Goal: Transaction & Acquisition: Purchase product/service

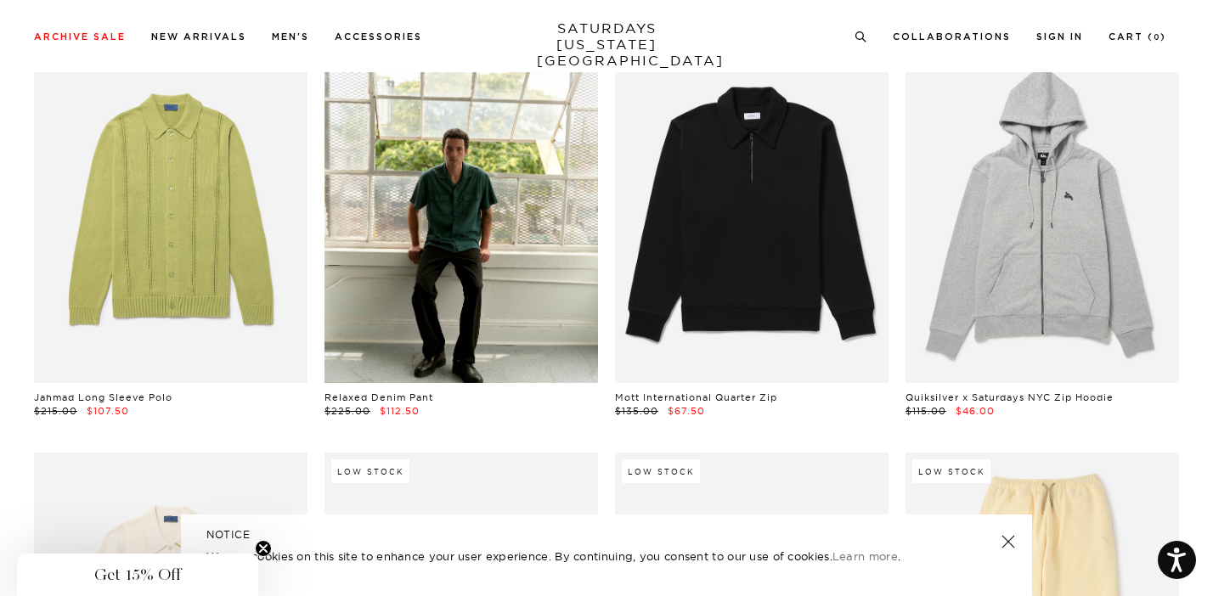
scroll to position [12337, 10]
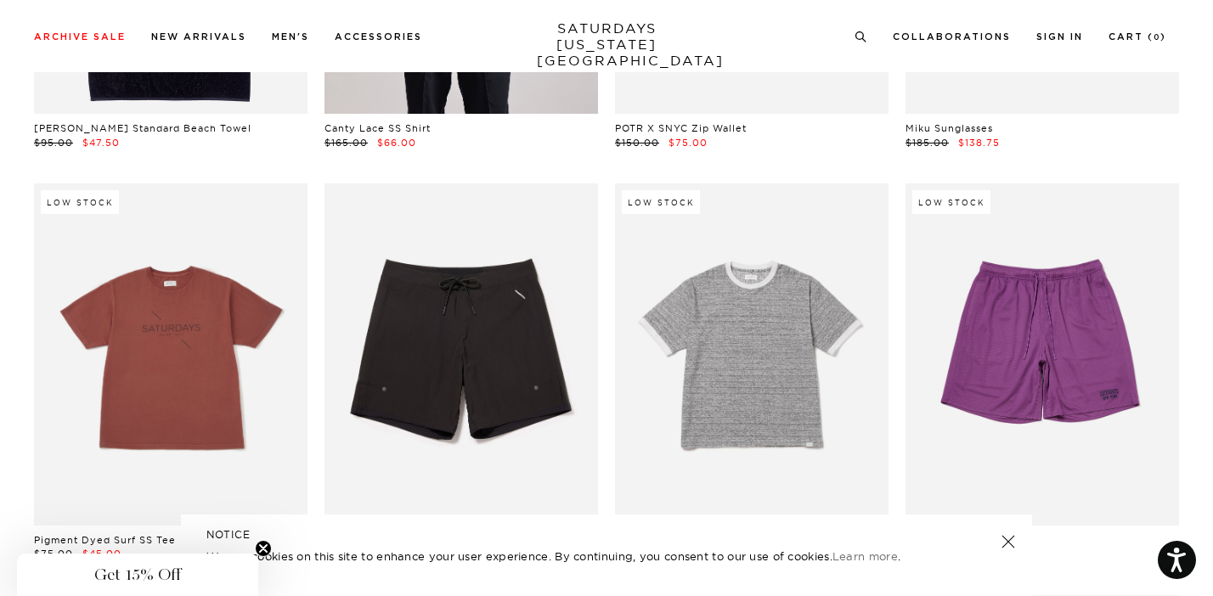
click at [883, 30] on ul "Collaborations Shop All Dickies POTR Barbour Brooks Cameron Studio retaW 0" at bounding box center [1010, 35] width 312 height 15
click at [867, 30] on icon at bounding box center [860, 34] width 13 height 11
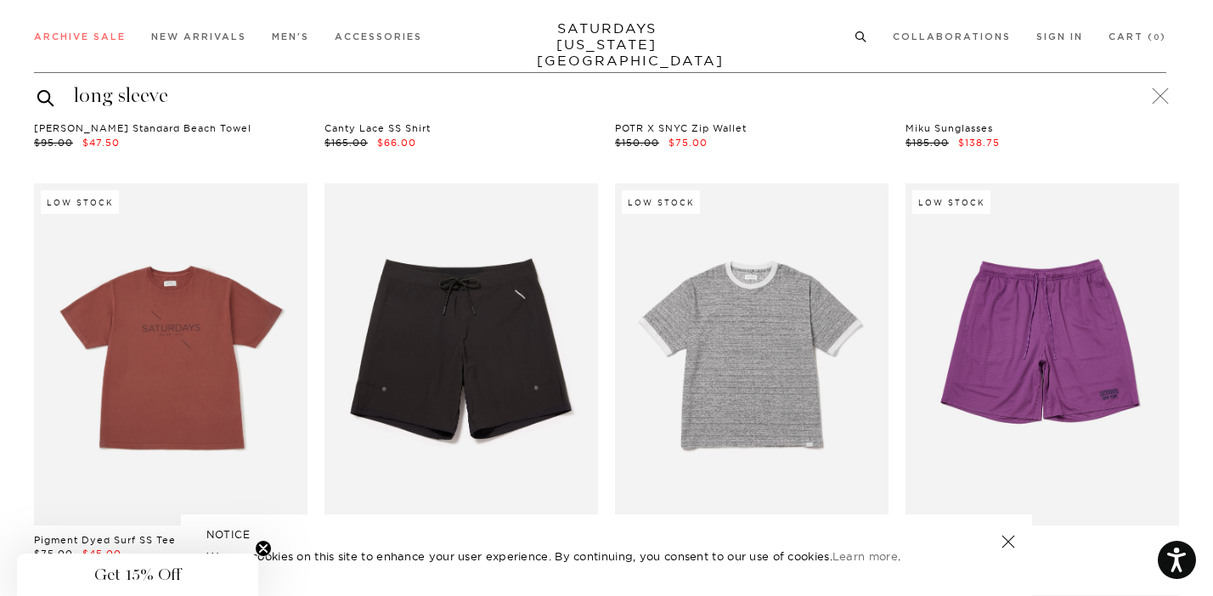
type input "long sleeve"
click at [37, 87] on button "submit" at bounding box center [45, 97] width 17 height 20
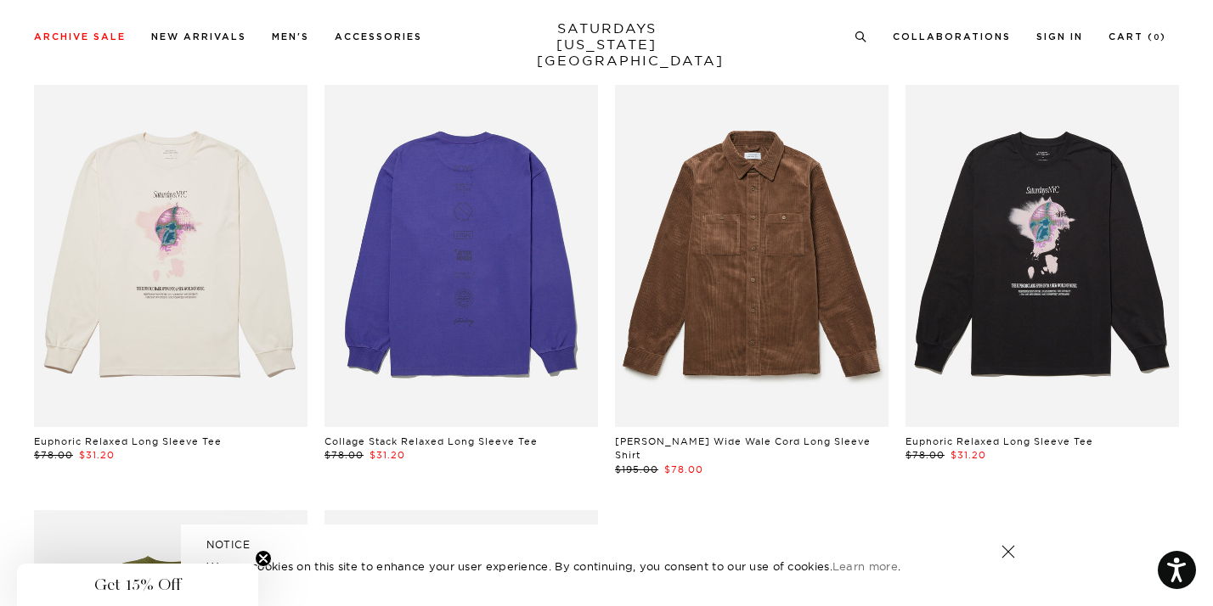
scroll to position [1417, 0]
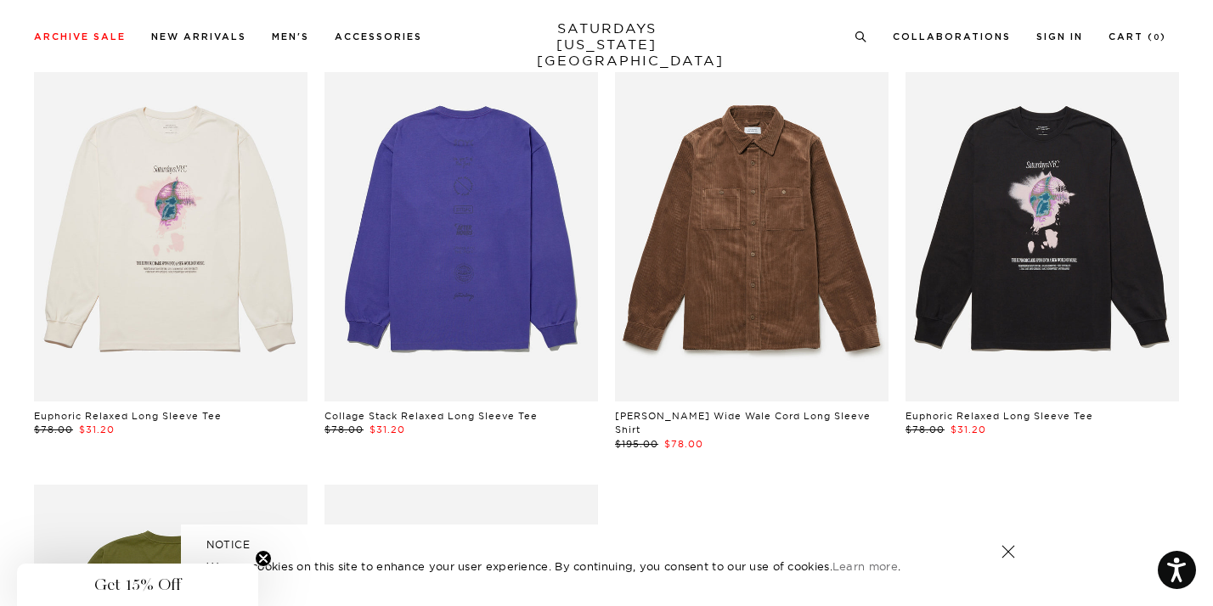
click at [364, 166] on link at bounding box center [460, 230] width 273 height 342
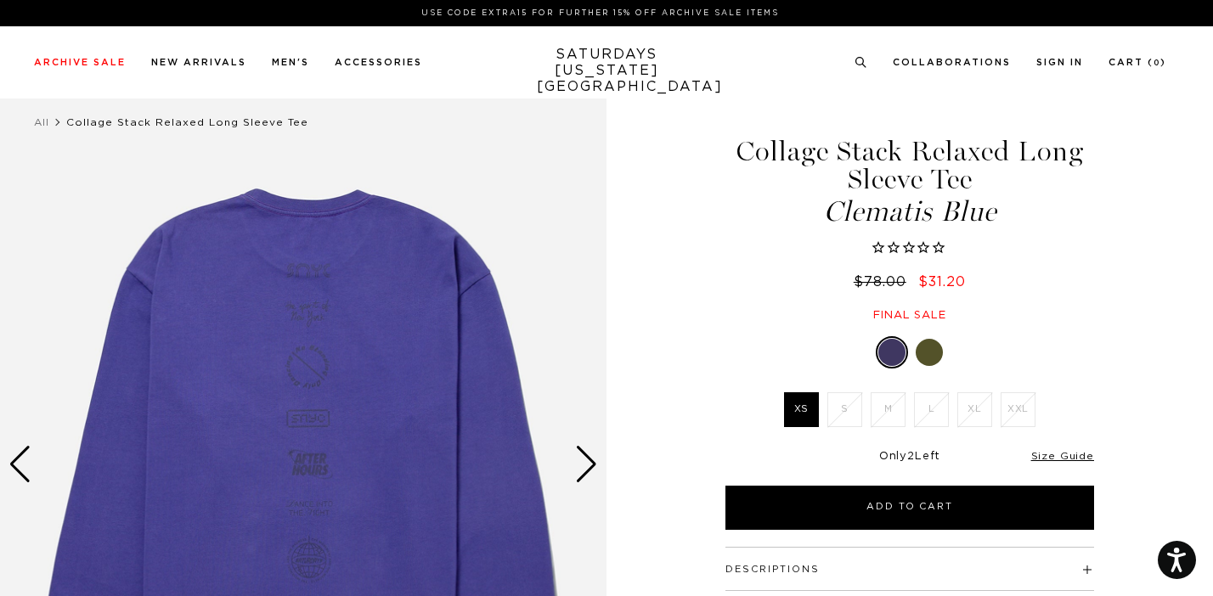
click at [922, 355] on div at bounding box center [929, 352] width 27 height 27
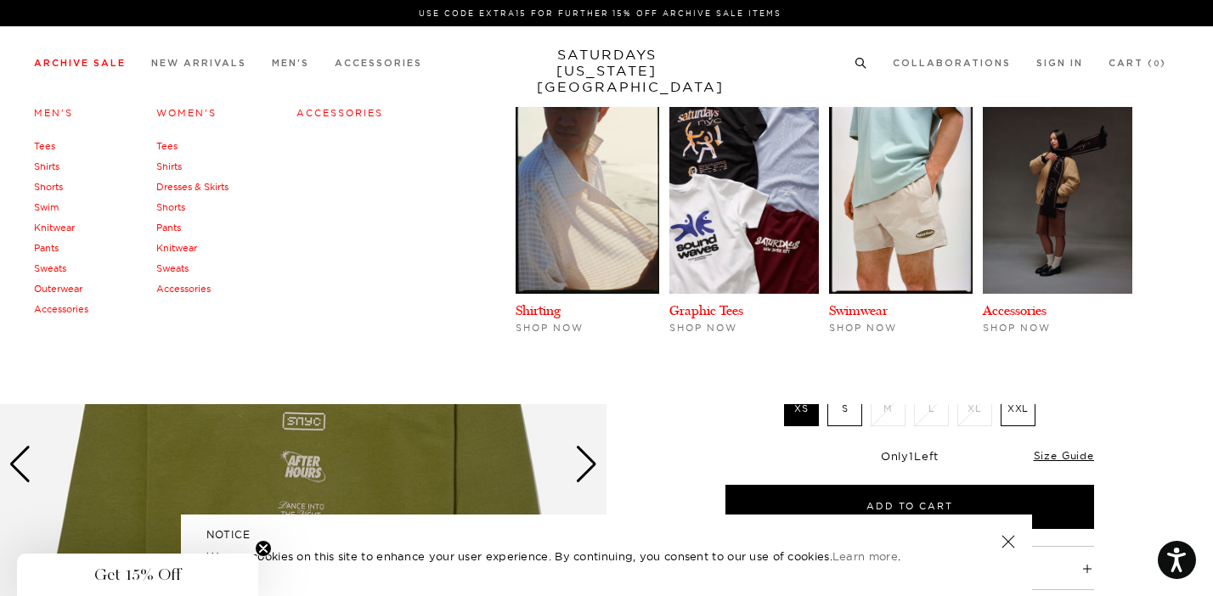
click at [102, 68] on link "Archive Sale" at bounding box center [80, 63] width 92 height 9
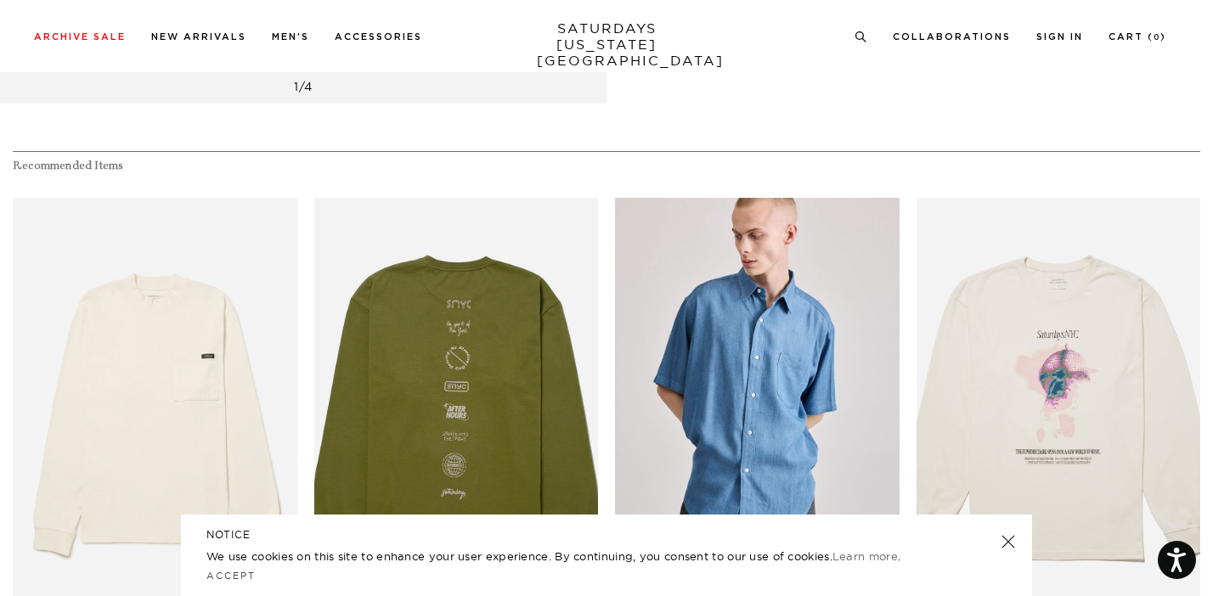
scroll to position [611, 0]
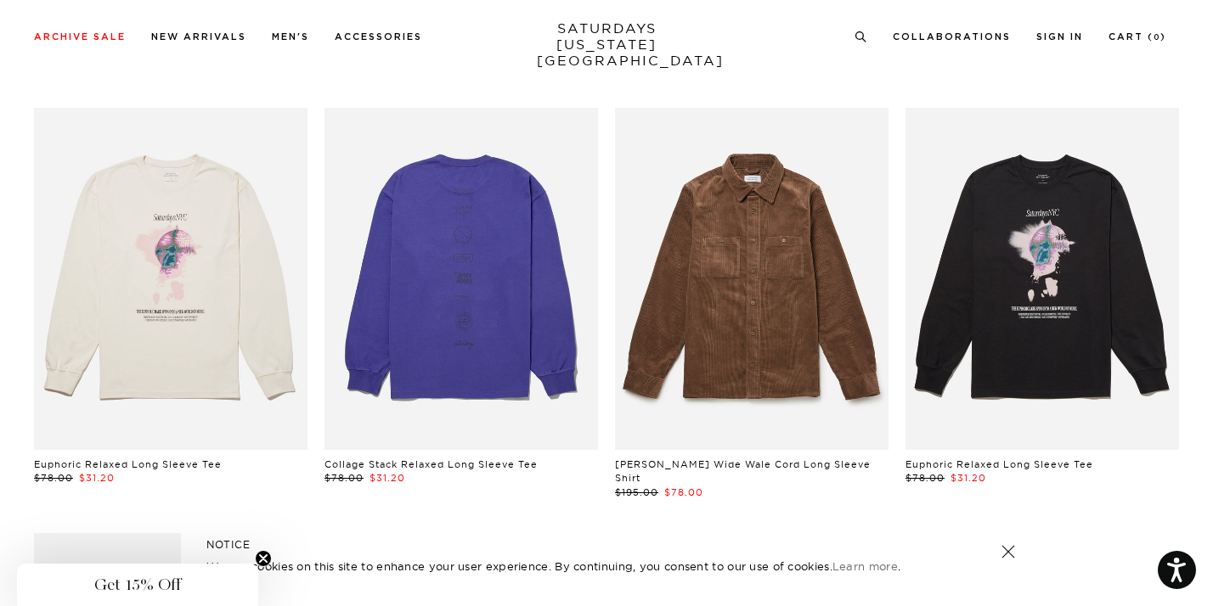
scroll to position [1362, 0]
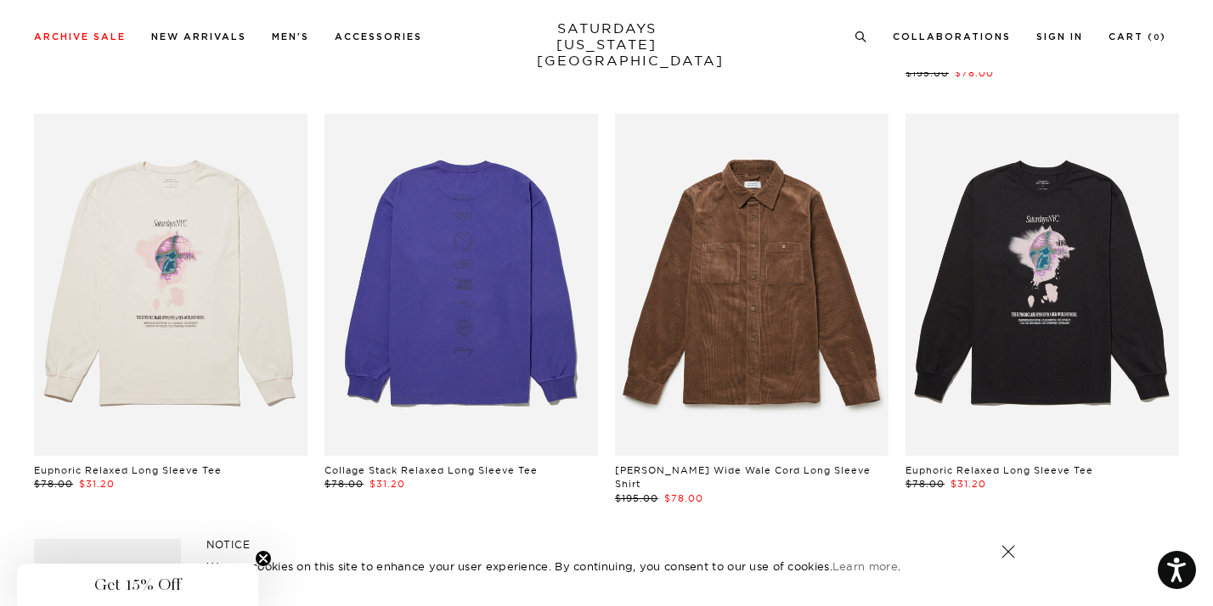
click at [1000, 321] on link at bounding box center [1041, 285] width 273 height 342
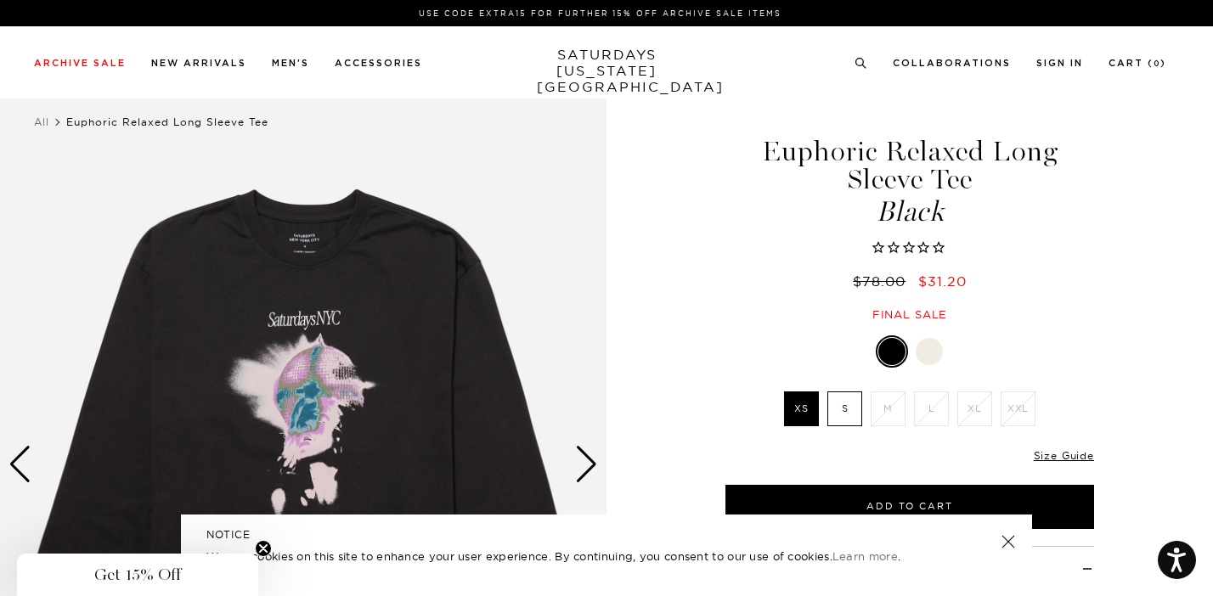
click at [924, 351] on div at bounding box center [929, 351] width 27 height 27
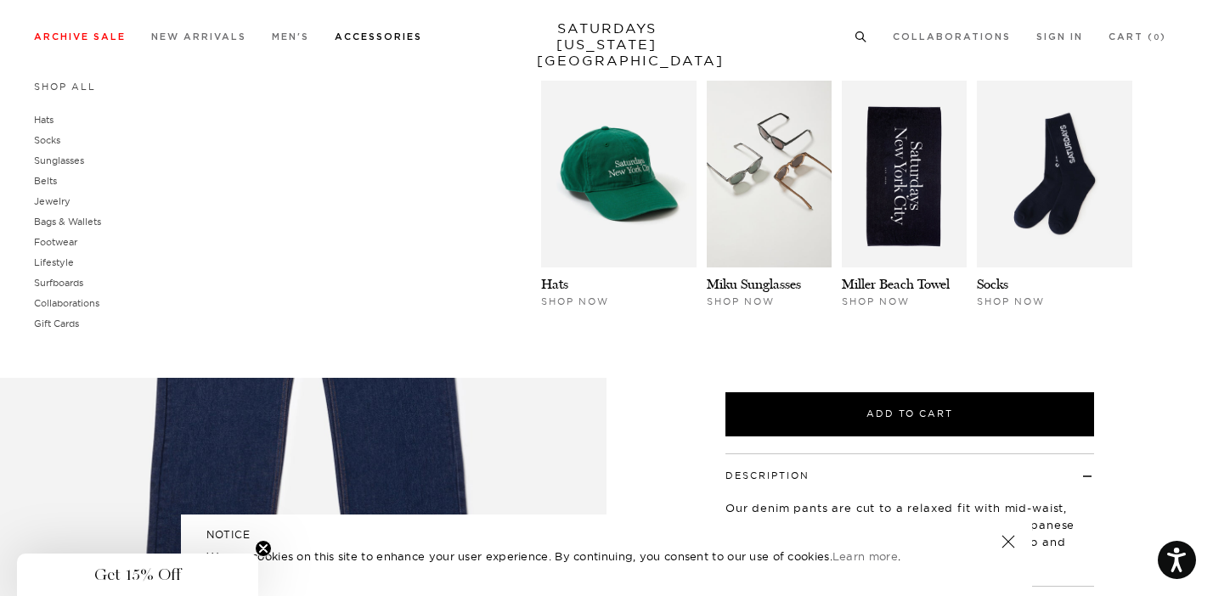
scroll to position [132, 0]
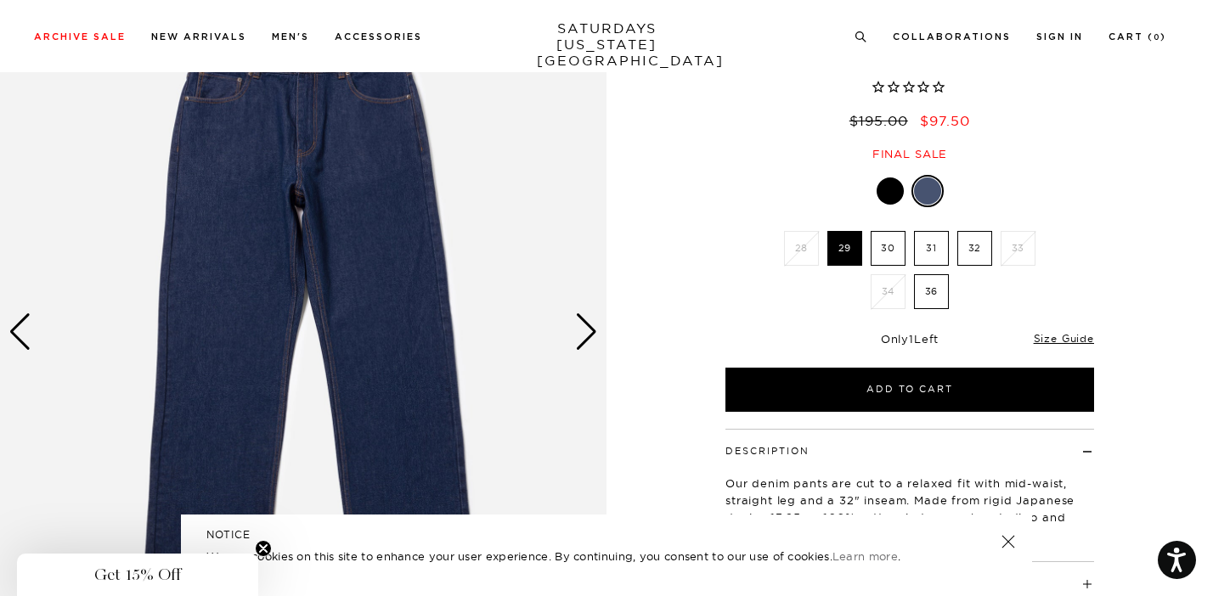
click at [934, 256] on label "31" at bounding box center [931, 248] width 35 height 35
click at [0, 0] on input "31" at bounding box center [0, 0] width 0 height 0
click at [591, 324] on div "Next slide" at bounding box center [586, 331] width 23 height 37
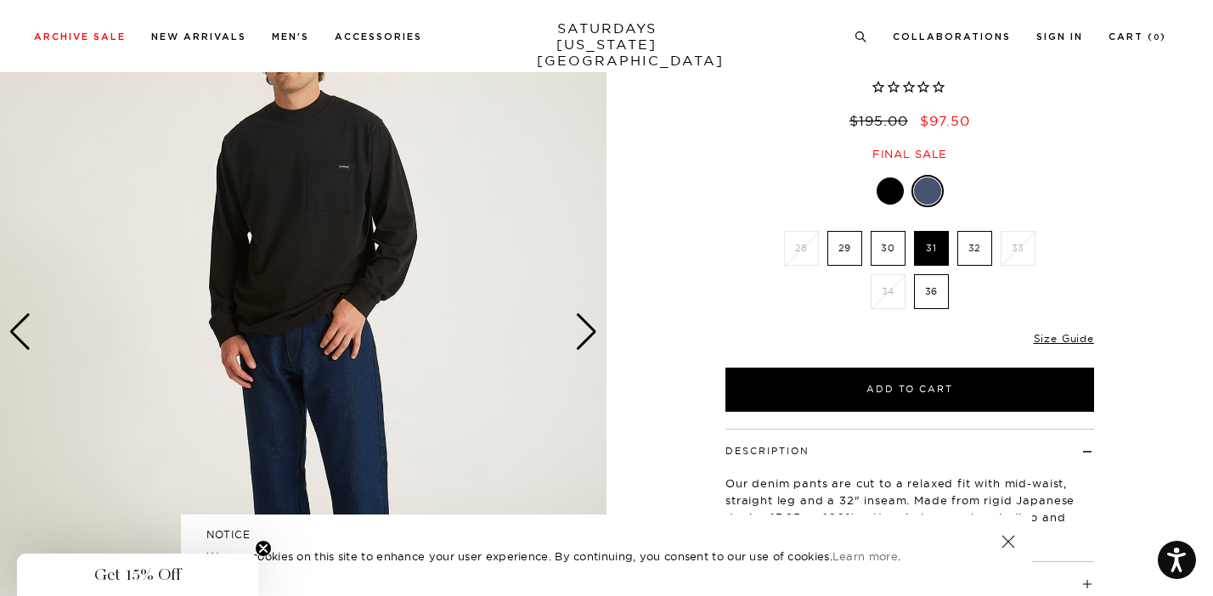
click at [591, 324] on div "Next slide" at bounding box center [586, 331] width 23 height 37
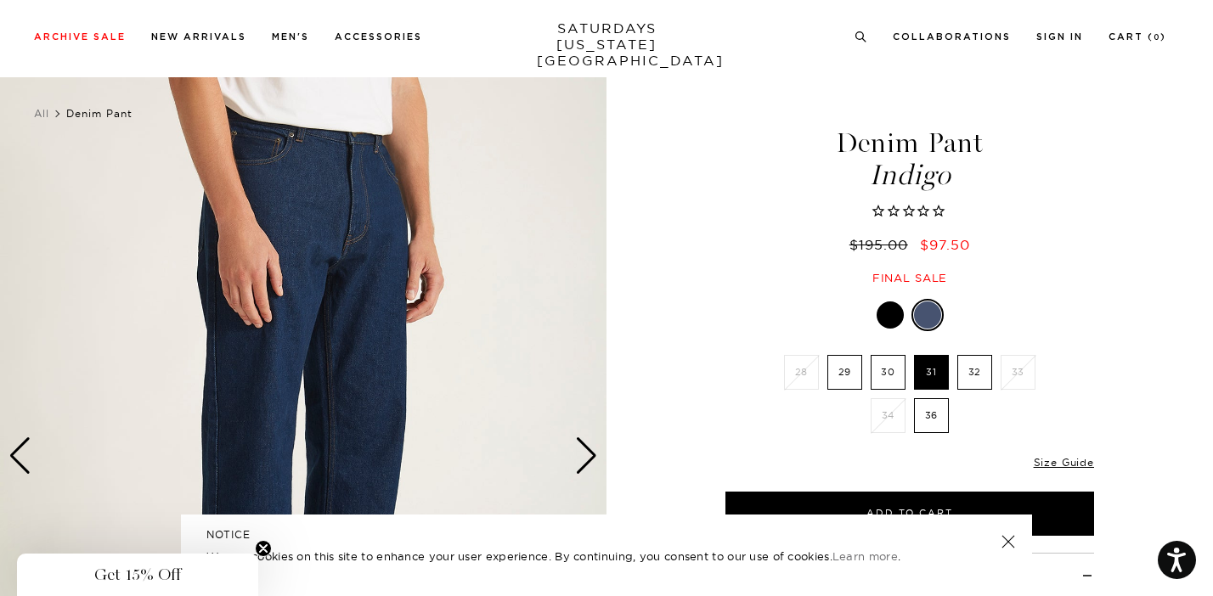
scroll to position [12, 0]
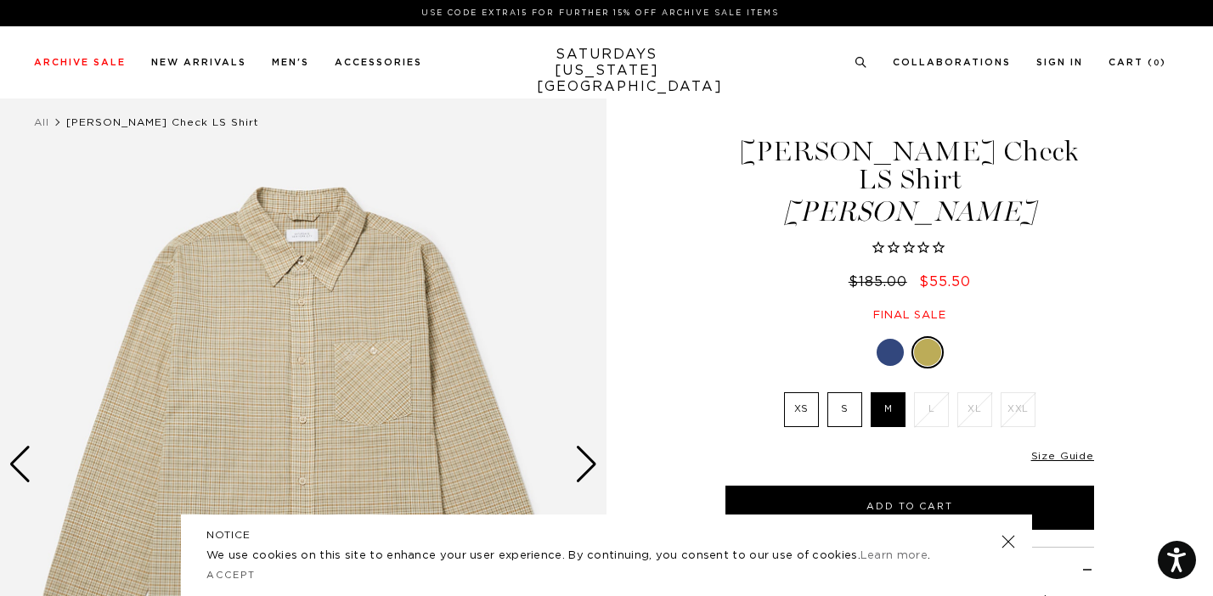
click at [888, 340] on div at bounding box center [909, 352] width 369 height 32
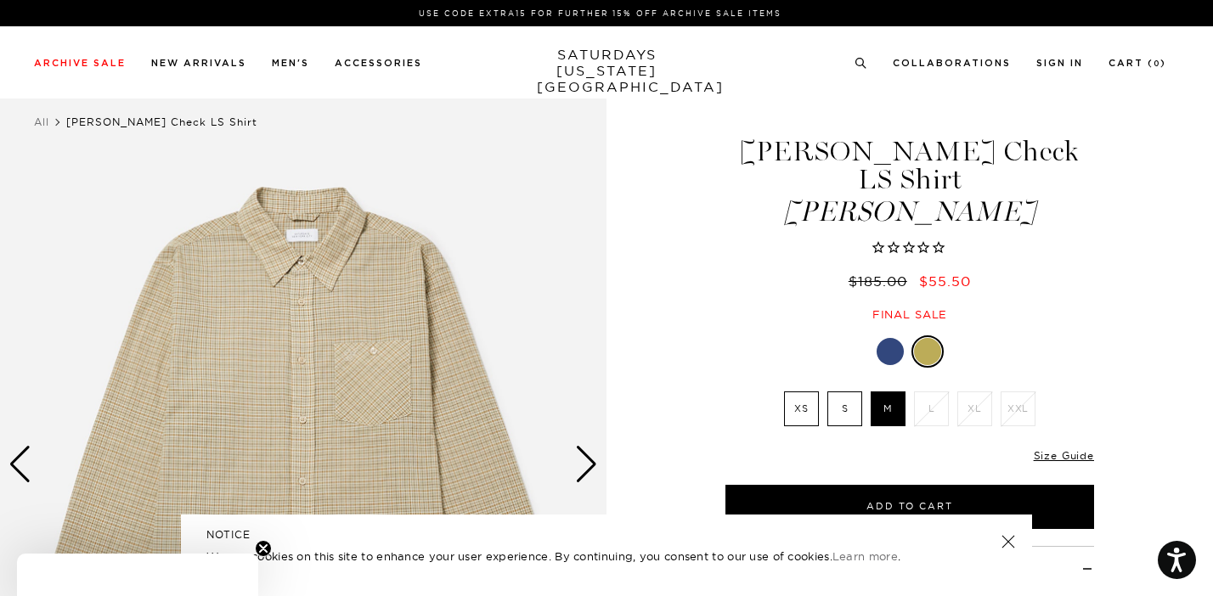
click at [888, 338] on div at bounding box center [890, 351] width 27 height 27
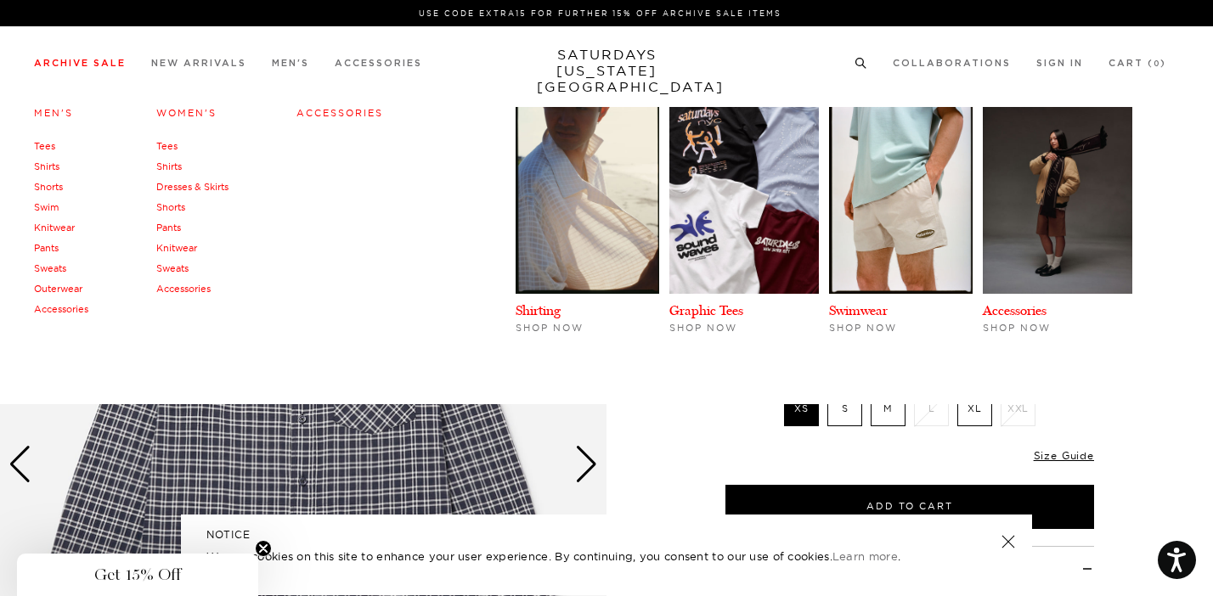
click at [77, 59] on link "Archive Sale" at bounding box center [80, 63] width 92 height 9
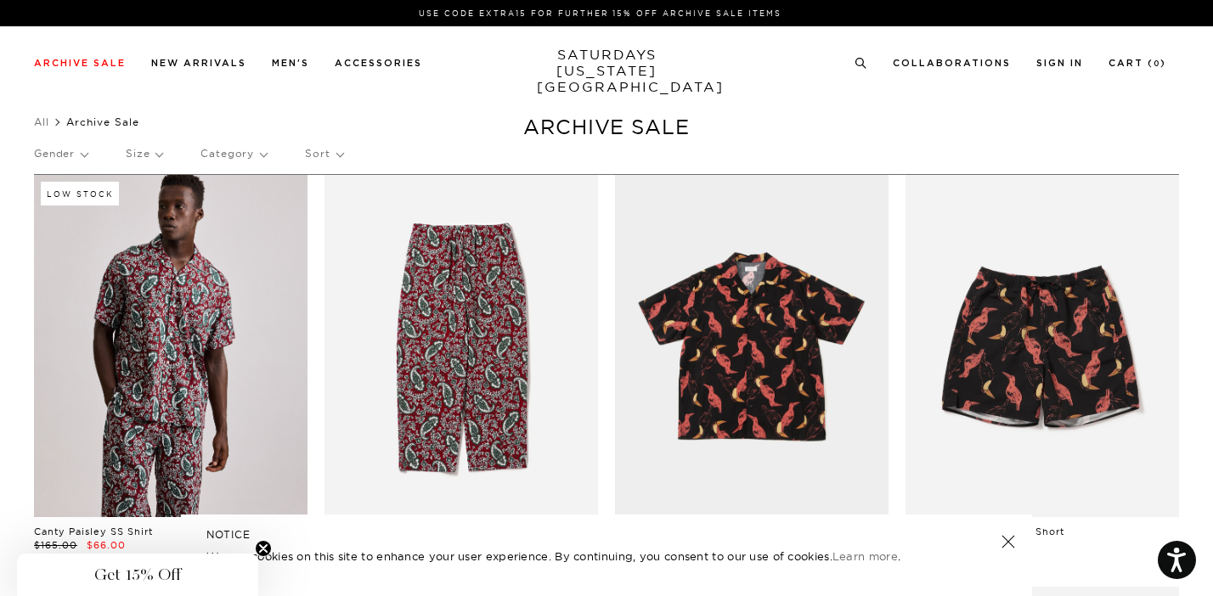
click at [87, 153] on p "Gender" at bounding box center [61, 153] width 54 height 39
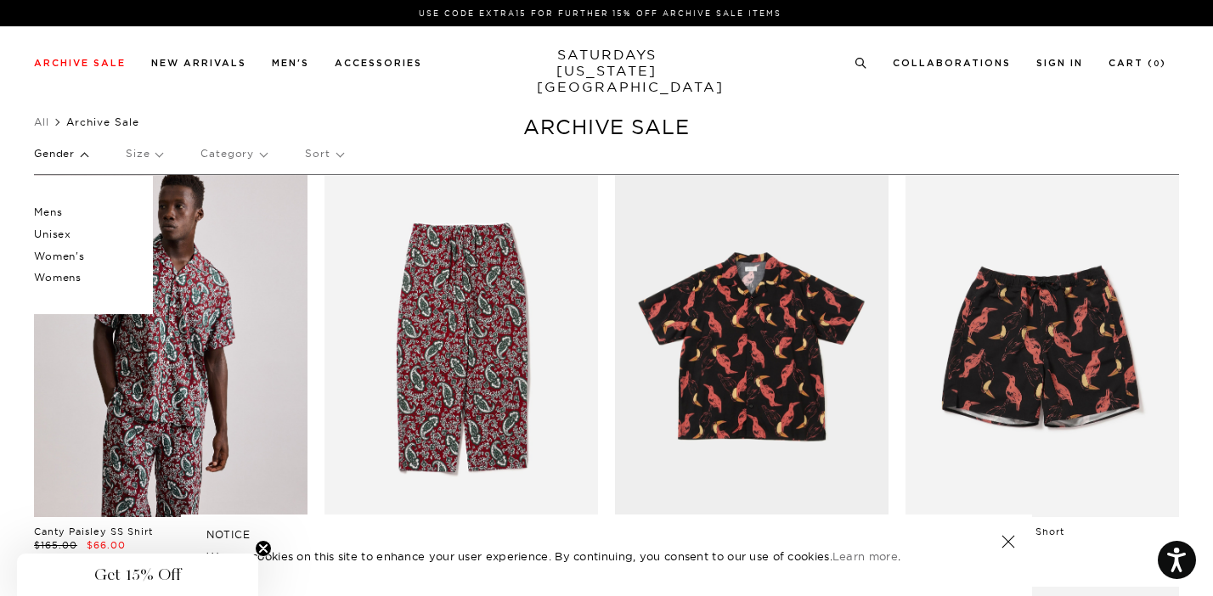
click at [61, 211] on p "Mens" at bounding box center [85, 212] width 102 height 22
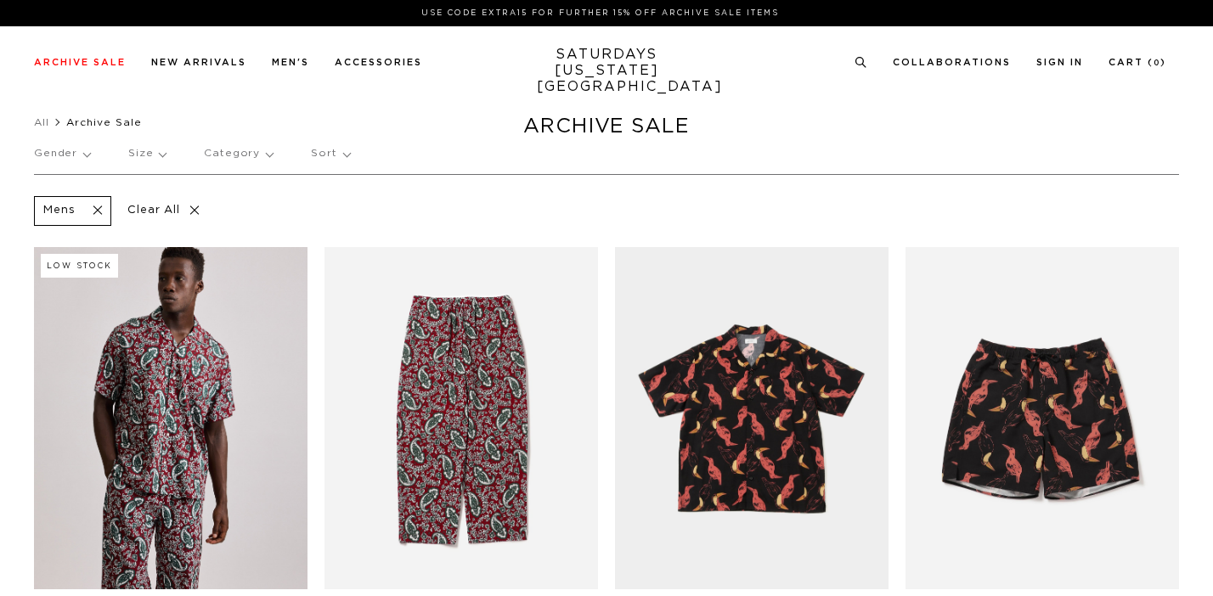
click at [163, 154] on div "Gender Size Category Sort" at bounding box center [606, 153] width 1145 height 39
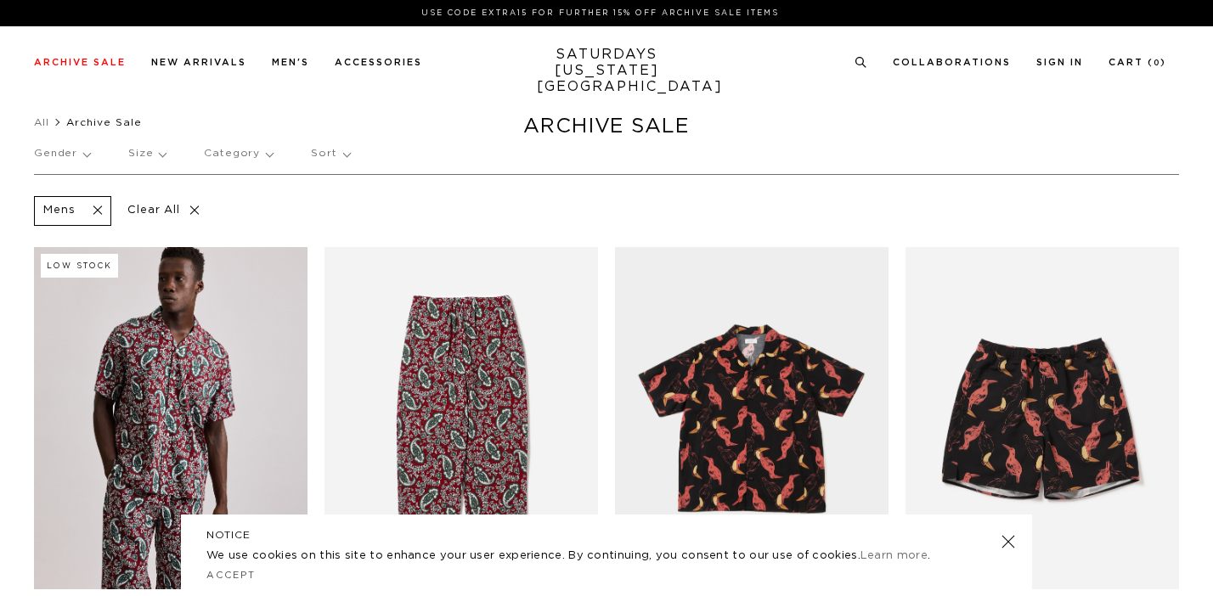
click at [156, 155] on p "Size" at bounding box center [146, 153] width 37 height 39
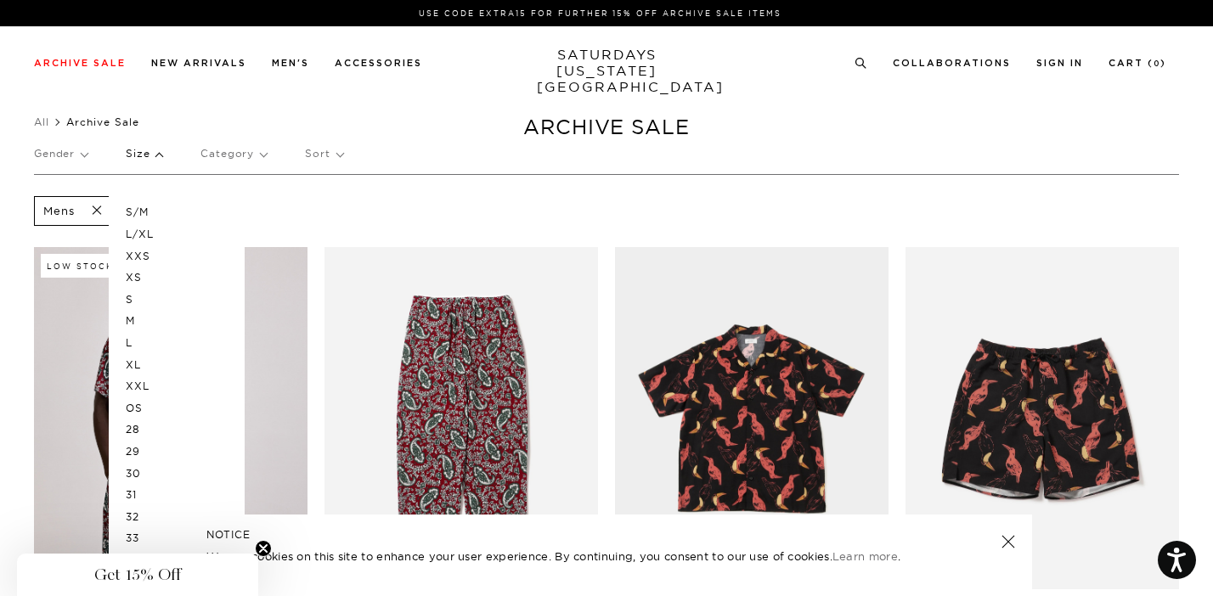
click at [131, 346] on p "L" at bounding box center [177, 343] width 102 height 22
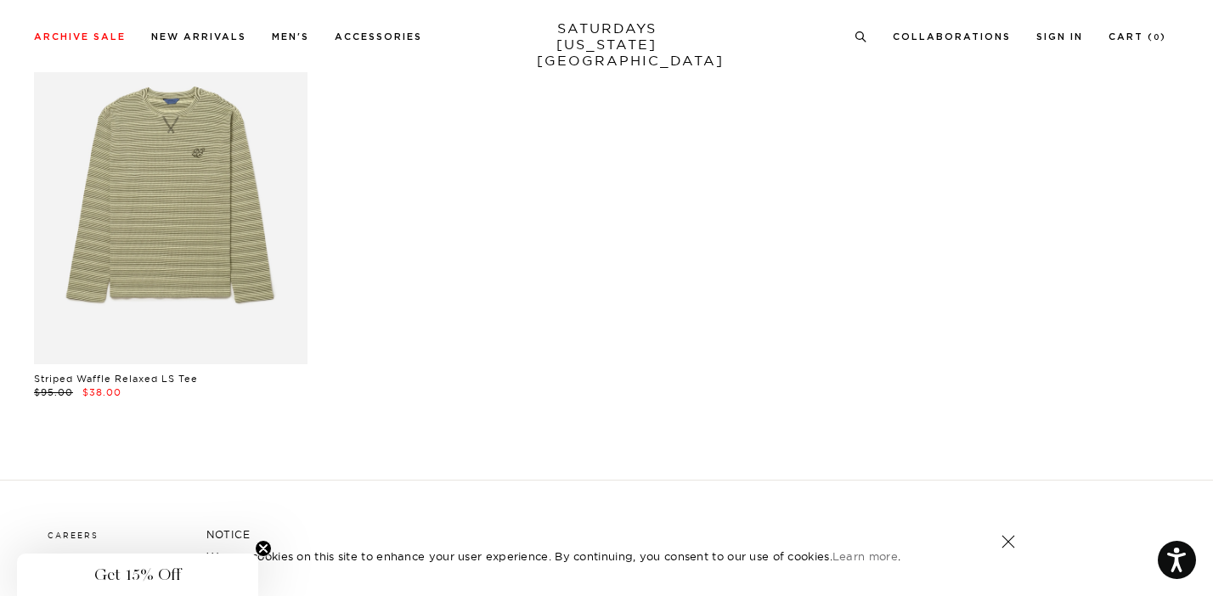
scroll to position [11379, 0]
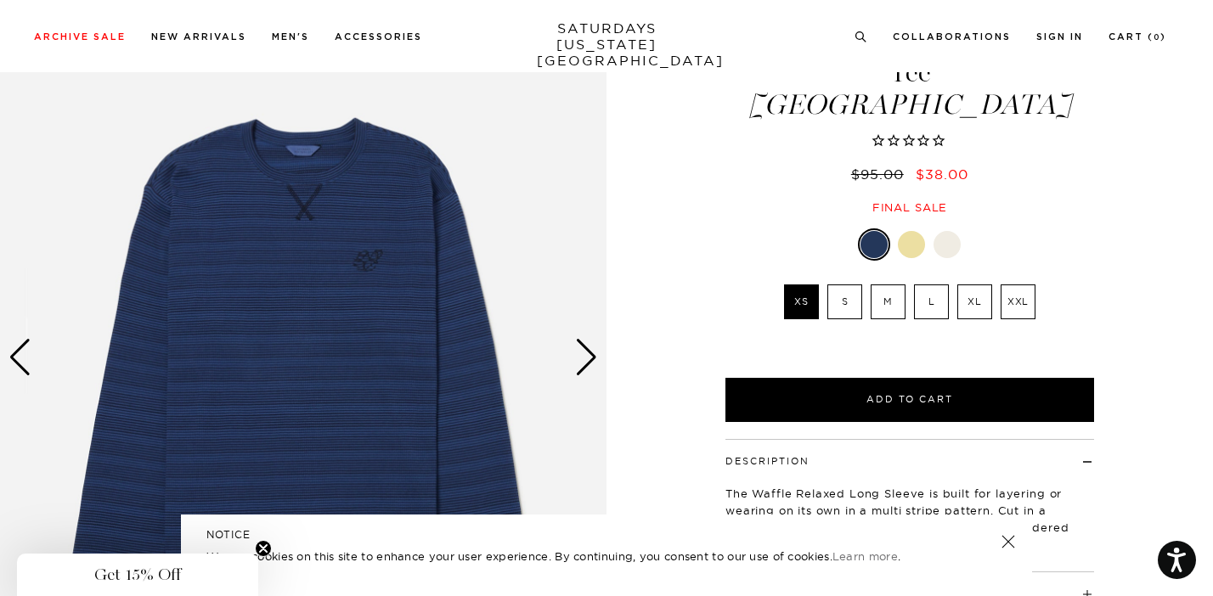
scroll to position [121, 0]
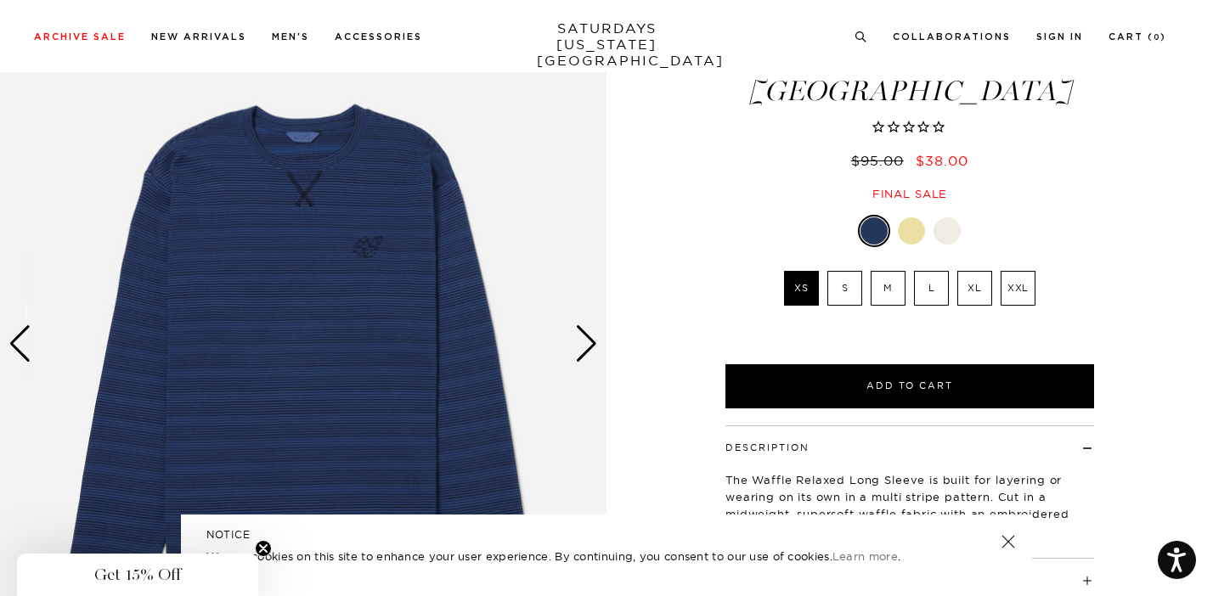
click at [933, 271] on label "L" at bounding box center [931, 288] width 35 height 35
click at [0, 0] on input "L" at bounding box center [0, 0] width 0 height 0
click at [415, 276] on img at bounding box center [303, 344] width 606 height 758
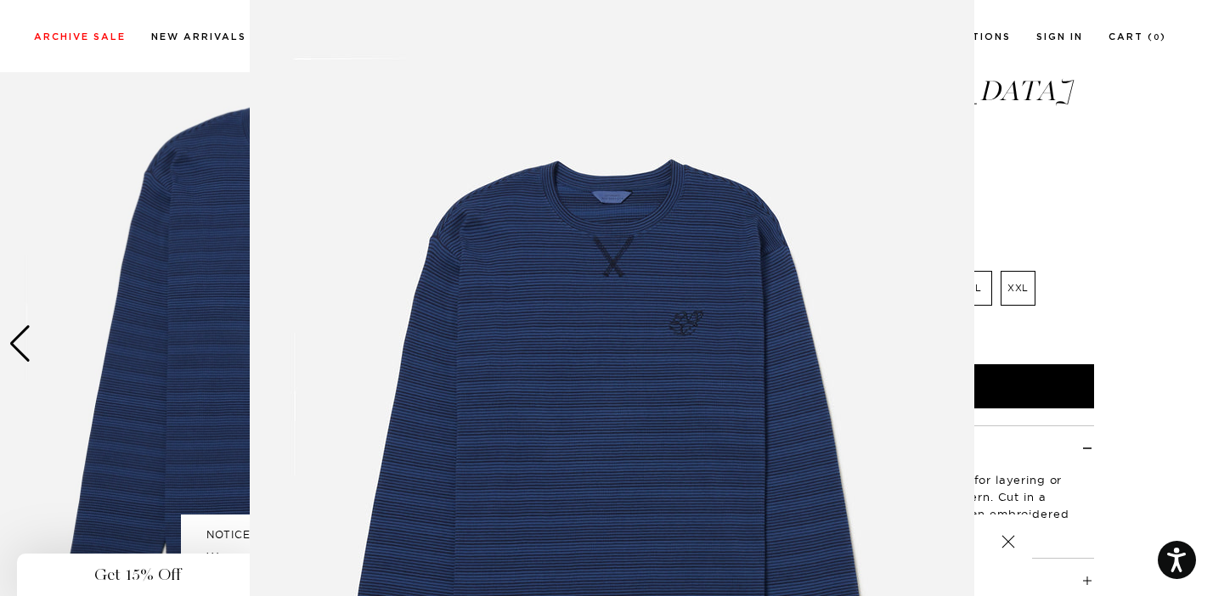
scroll to position [120, 0]
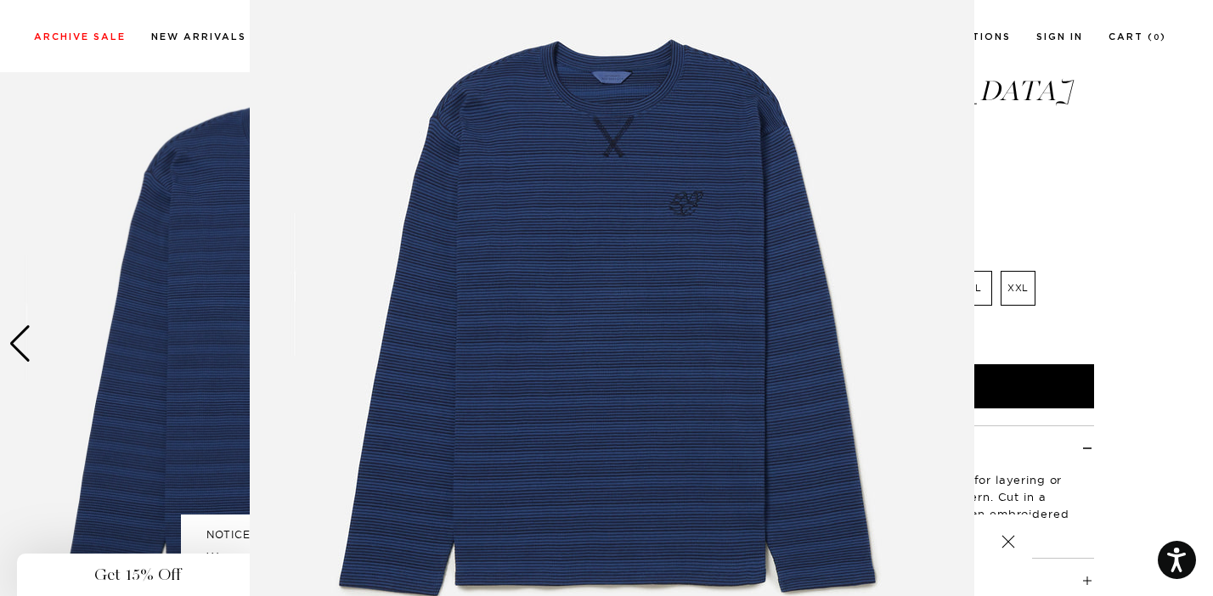
click at [384, 245] on img at bounding box center [612, 315] width 725 height 870
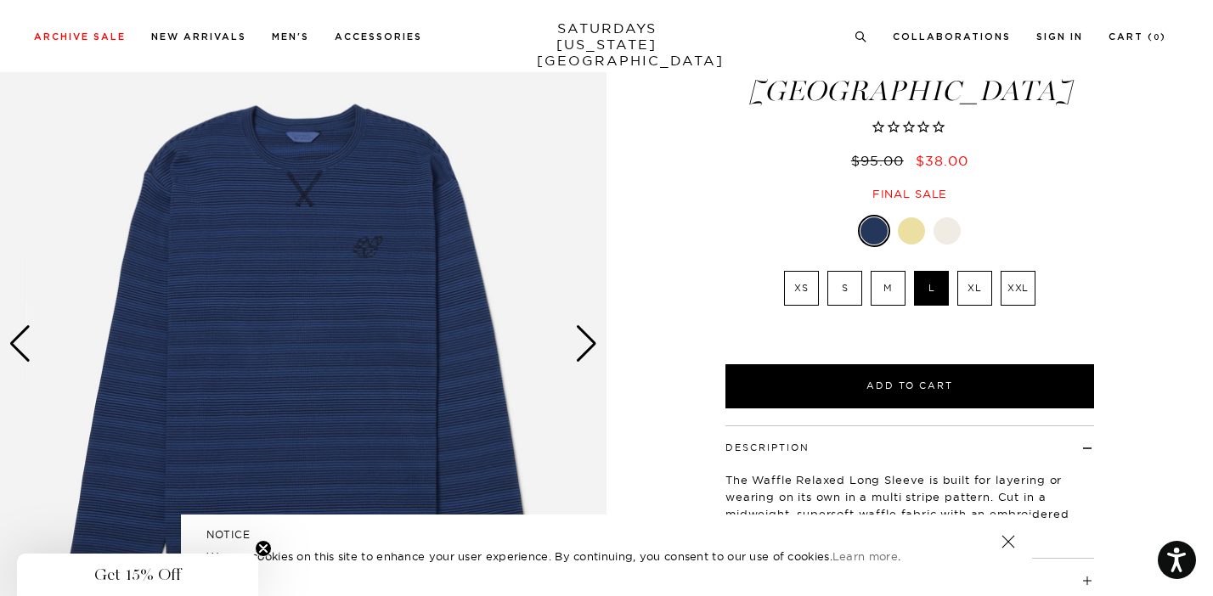
click at [448, 245] on img at bounding box center [303, 344] width 606 height 758
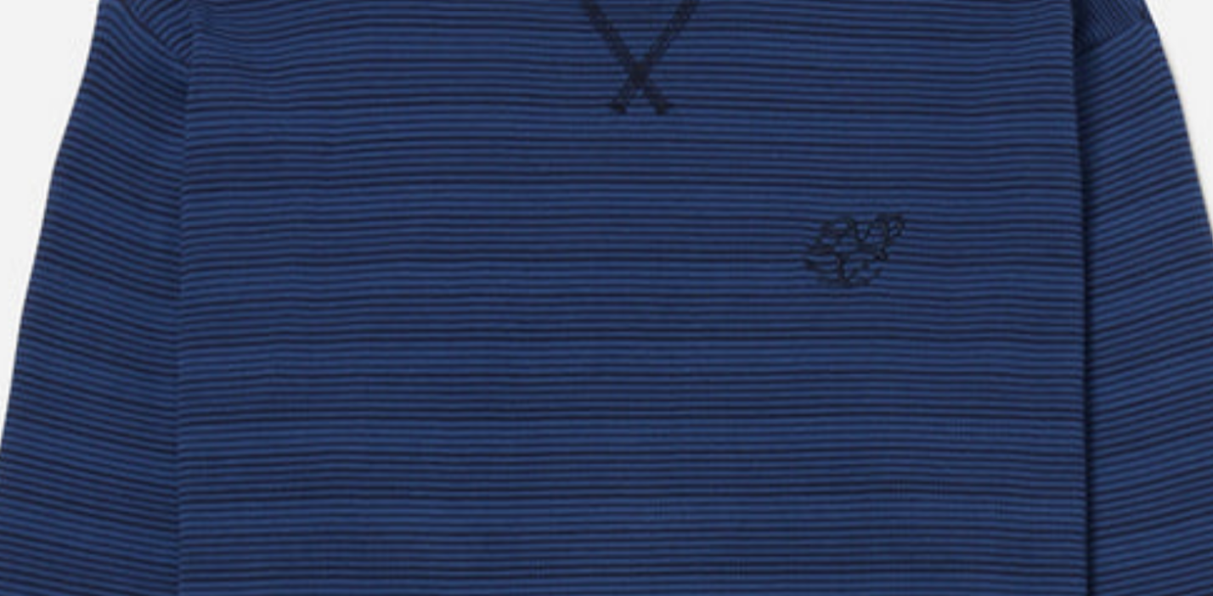
scroll to position [94, 0]
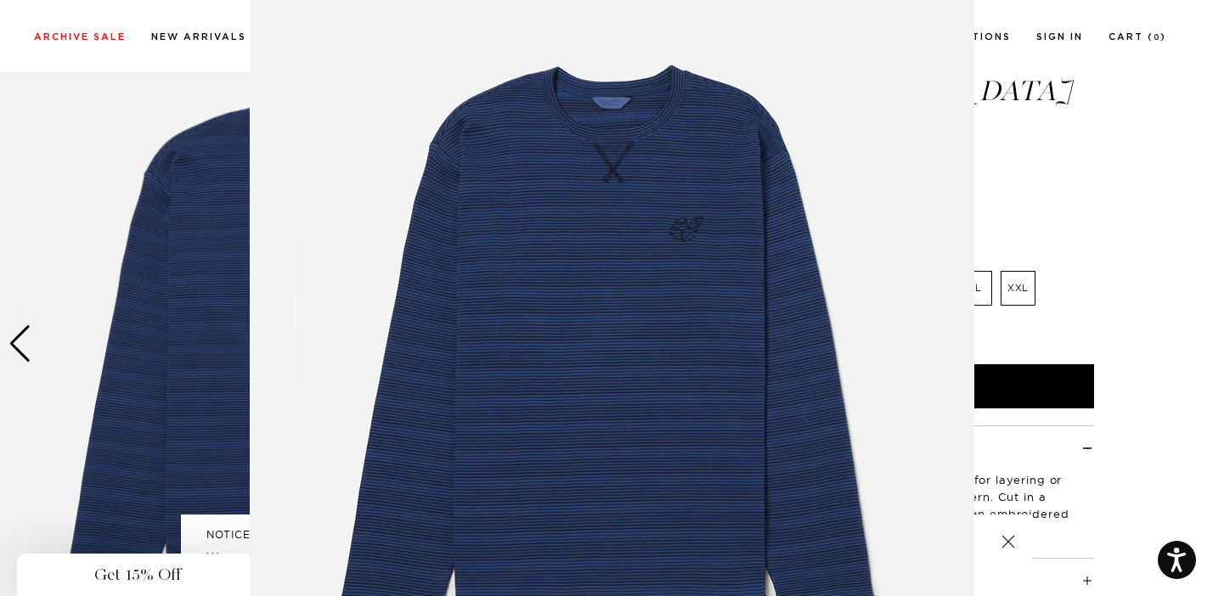
click at [593, 223] on img at bounding box center [612, 341] width 725 height 870
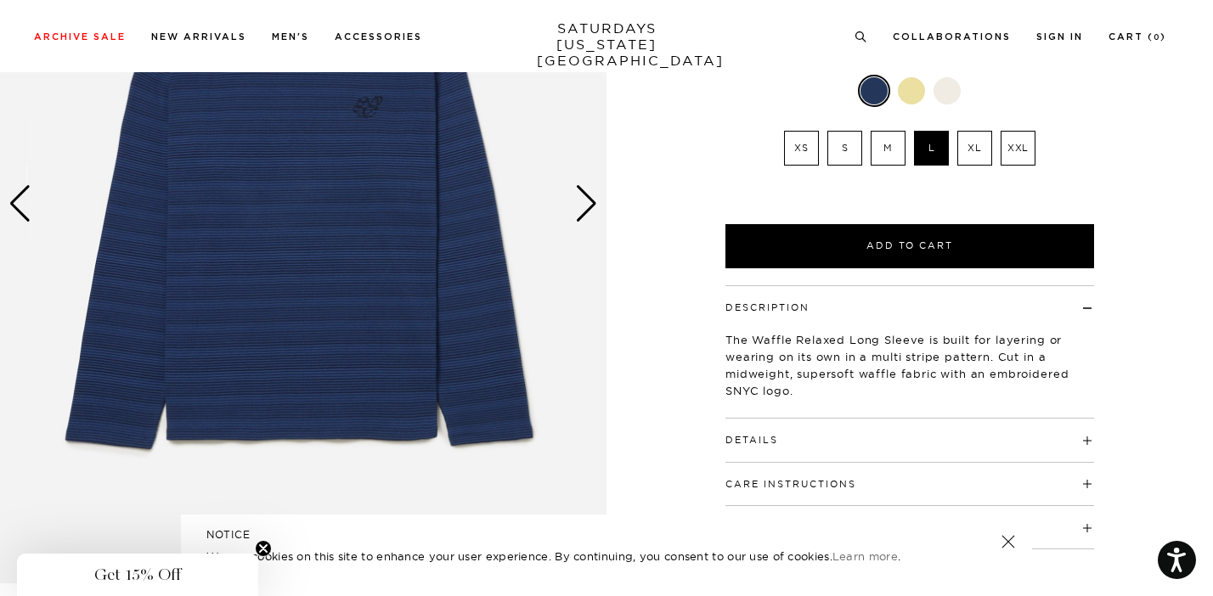
scroll to position [206, 0]
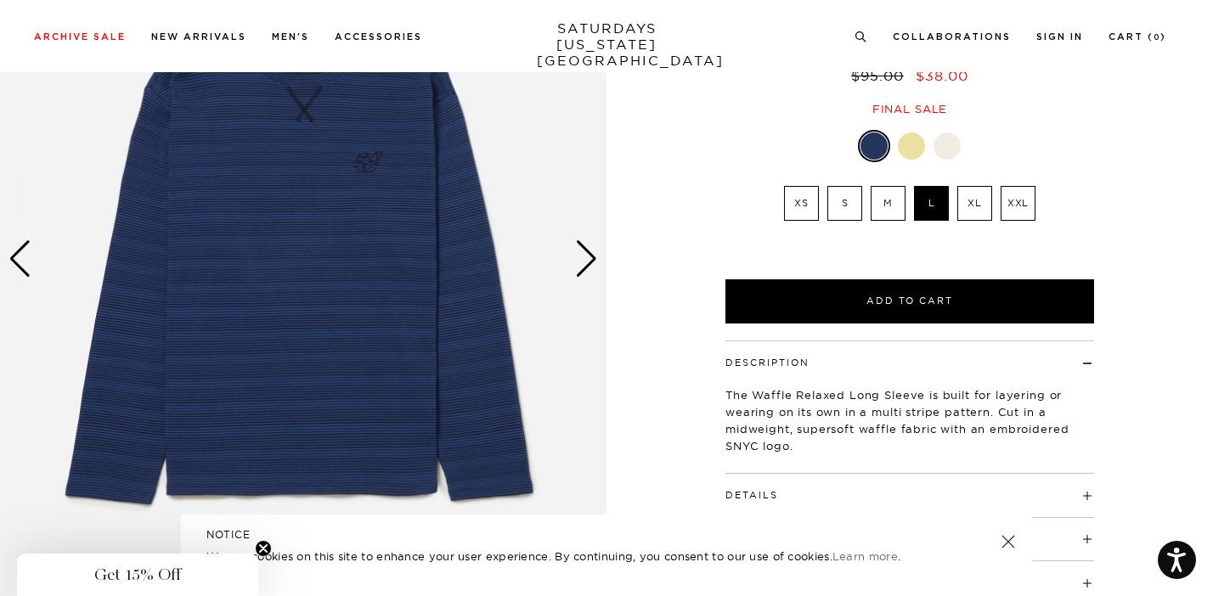
click at [598, 254] on img at bounding box center [303, 259] width 606 height 758
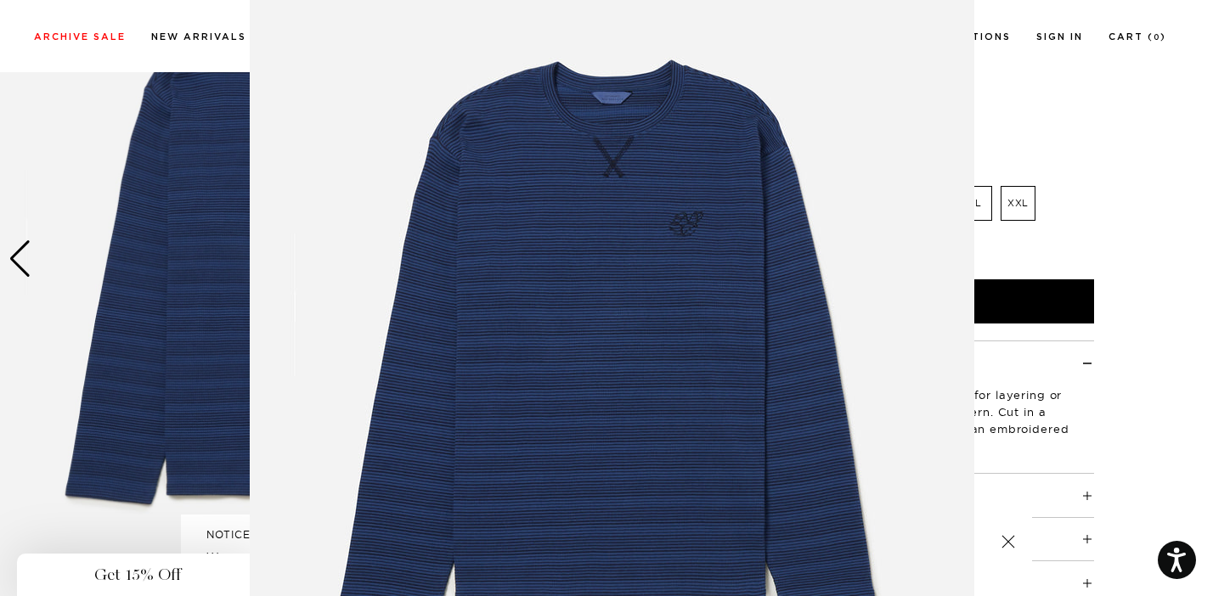
scroll to position [103, 0]
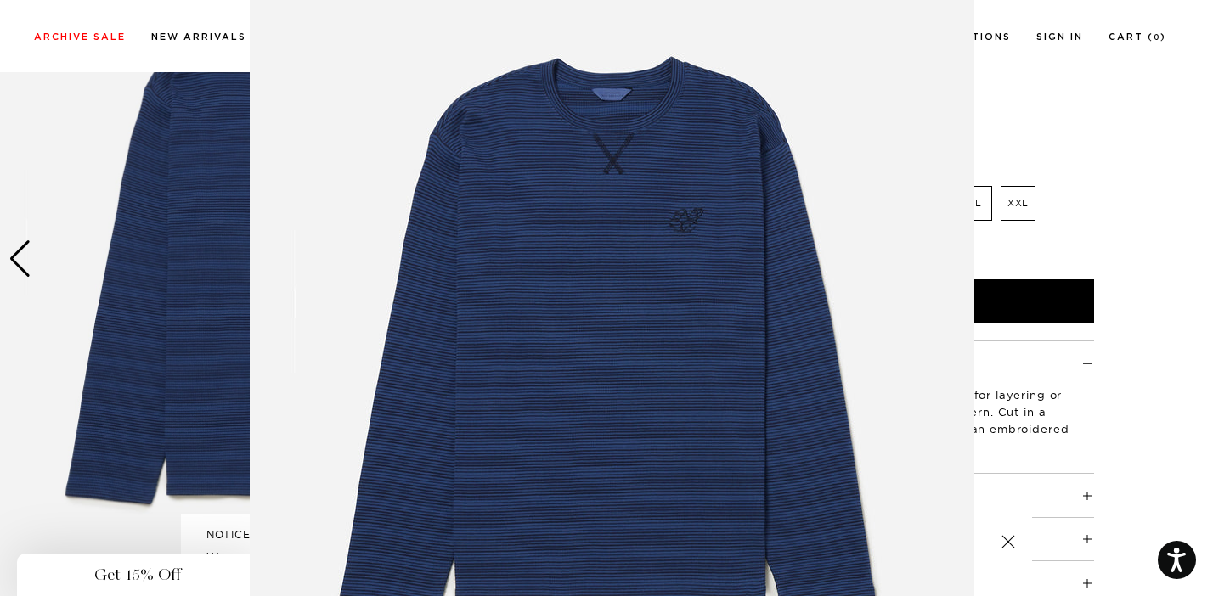
click at [592, 256] on img at bounding box center [612, 332] width 725 height 870
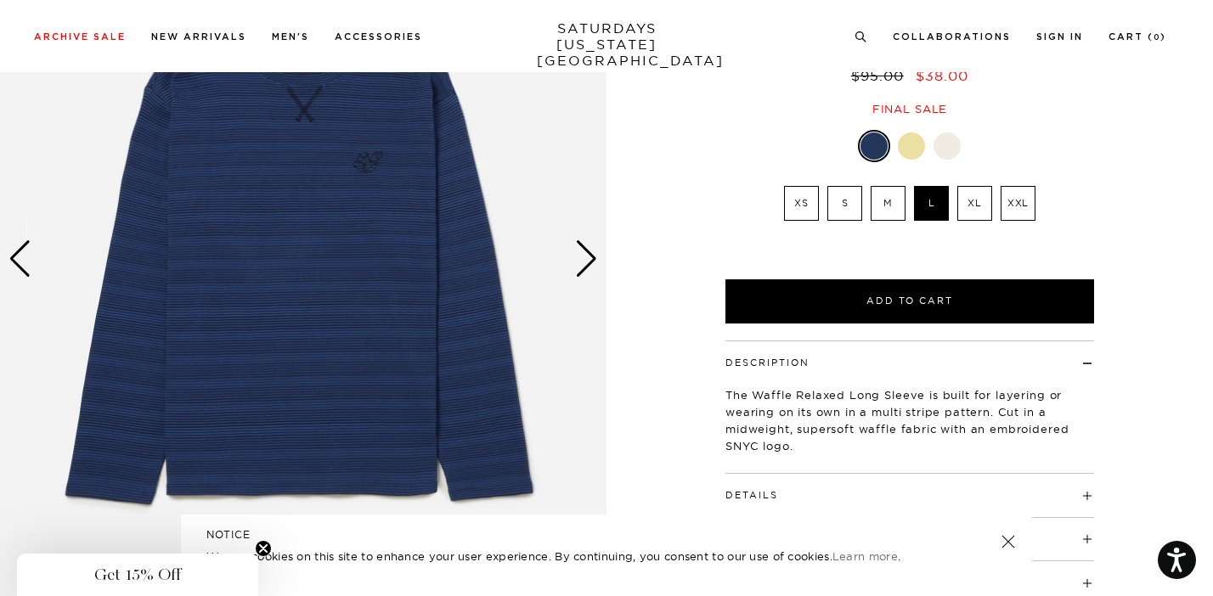
click at [581, 257] on div "Next slide" at bounding box center [586, 258] width 23 height 37
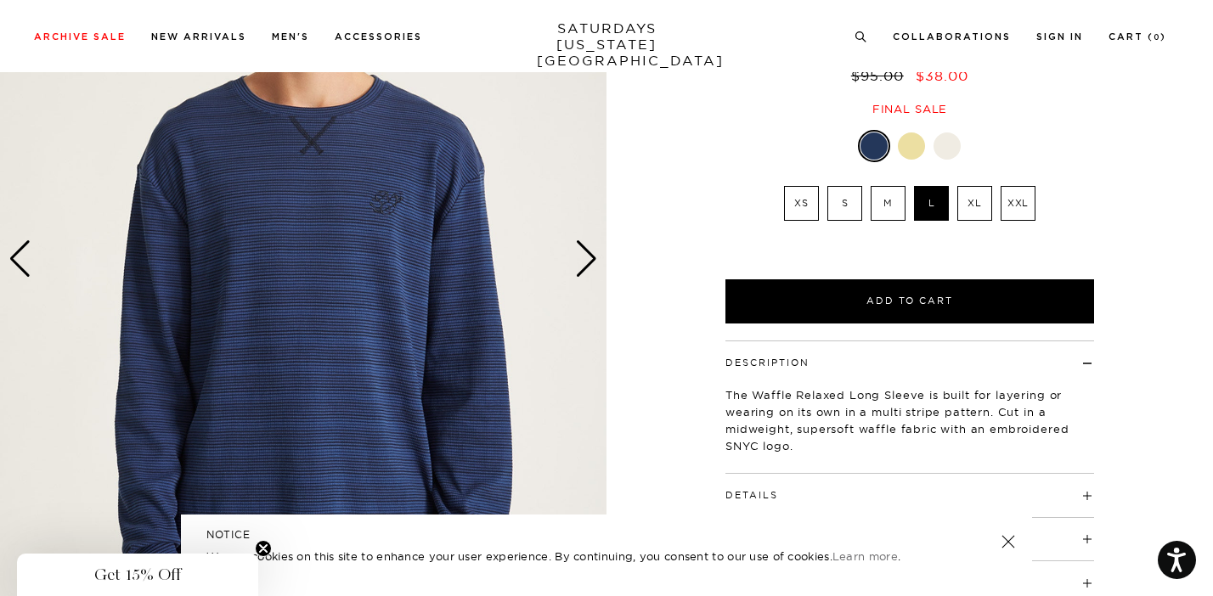
click at [581, 257] on div "Next slide" at bounding box center [586, 258] width 23 height 37
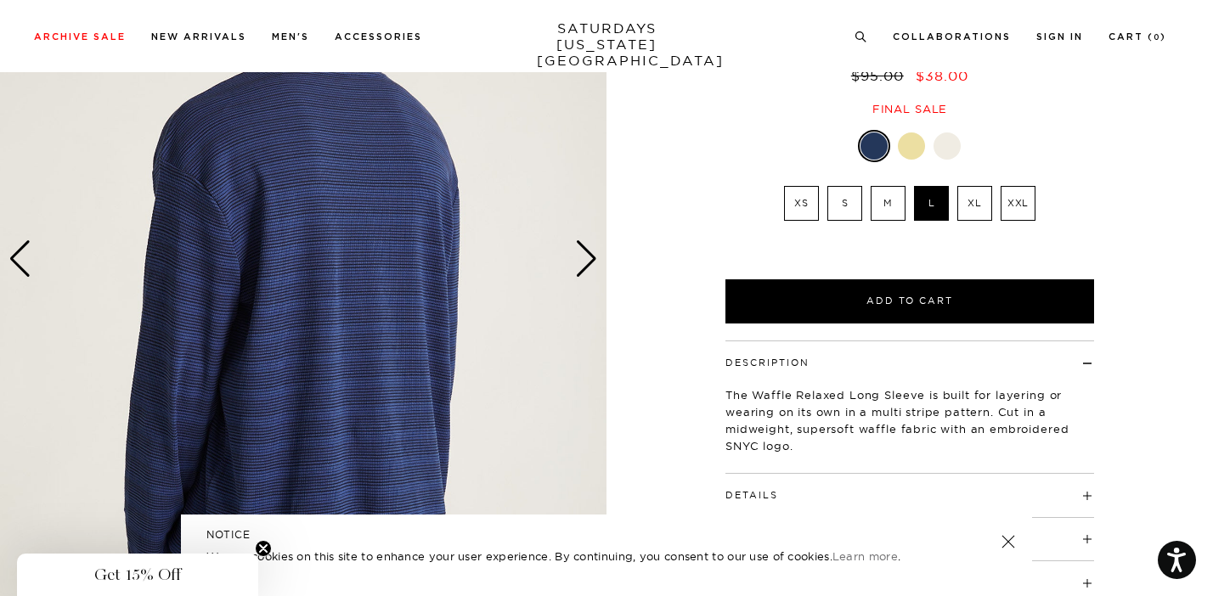
click at [581, 257] on div "Next slide" at bounding box center [586, 258] width 23 height 37
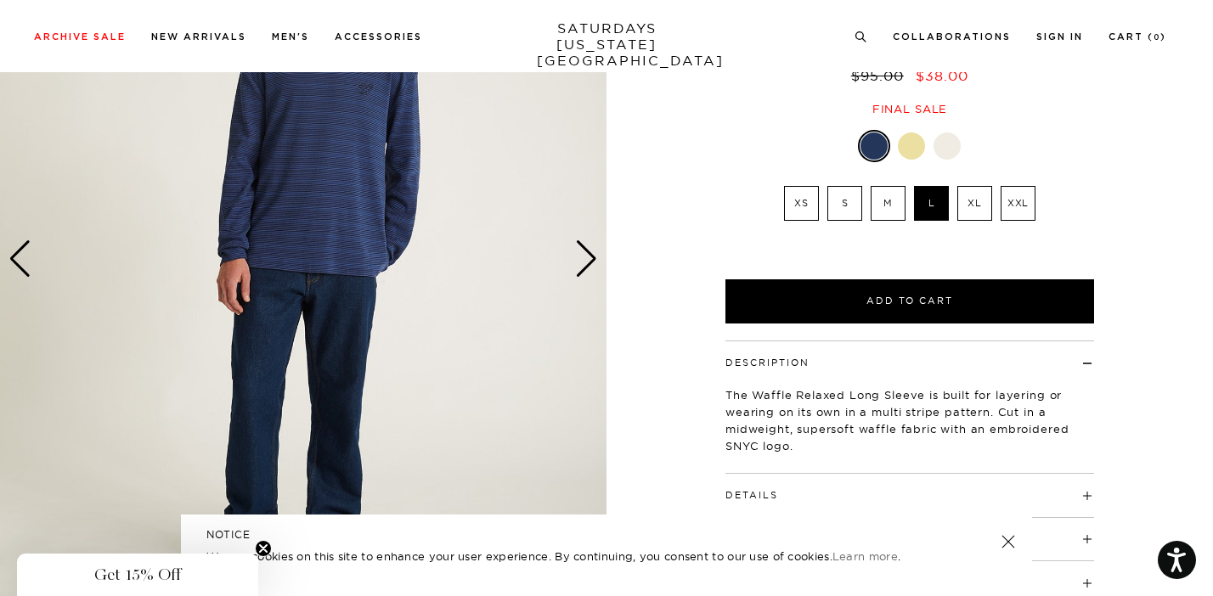
click at [581, 257] on div "Next slide" at bounding box center [586, 258] width 23 height 37
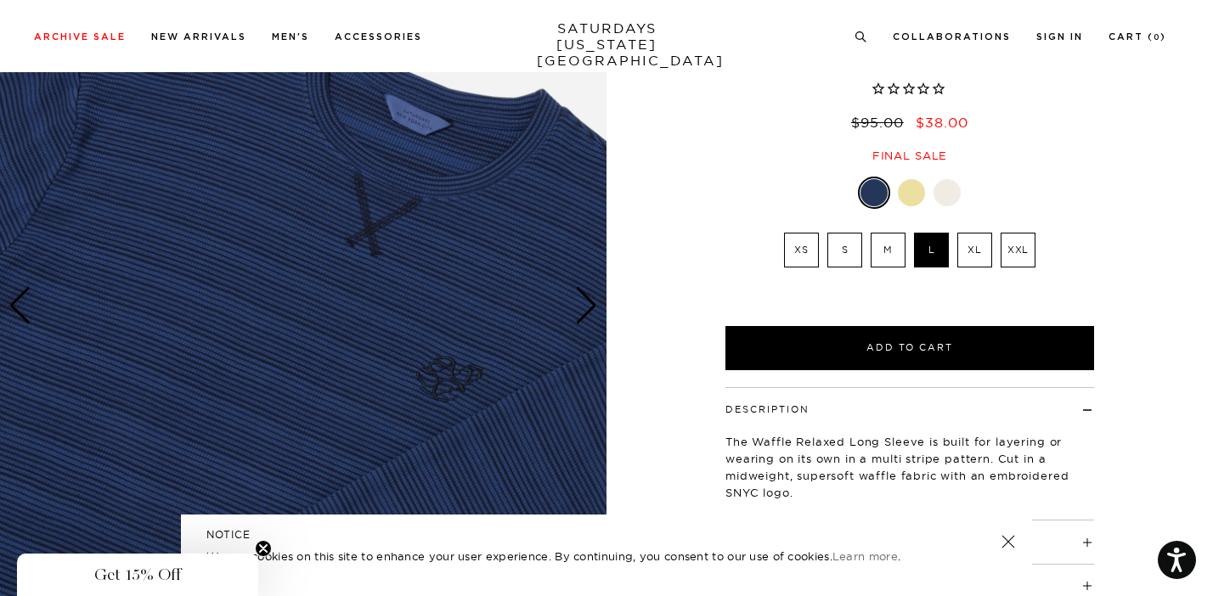
scroll to position [127, 0]
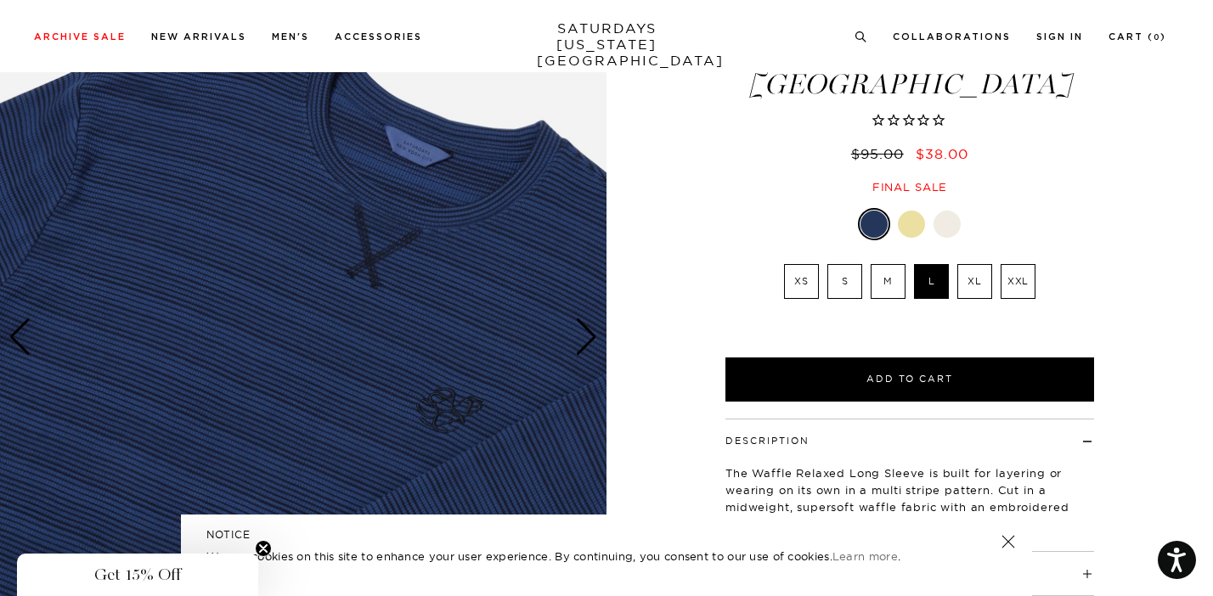
click at [943, 211] on div at bounding box center [946, 224] width 27 height 27
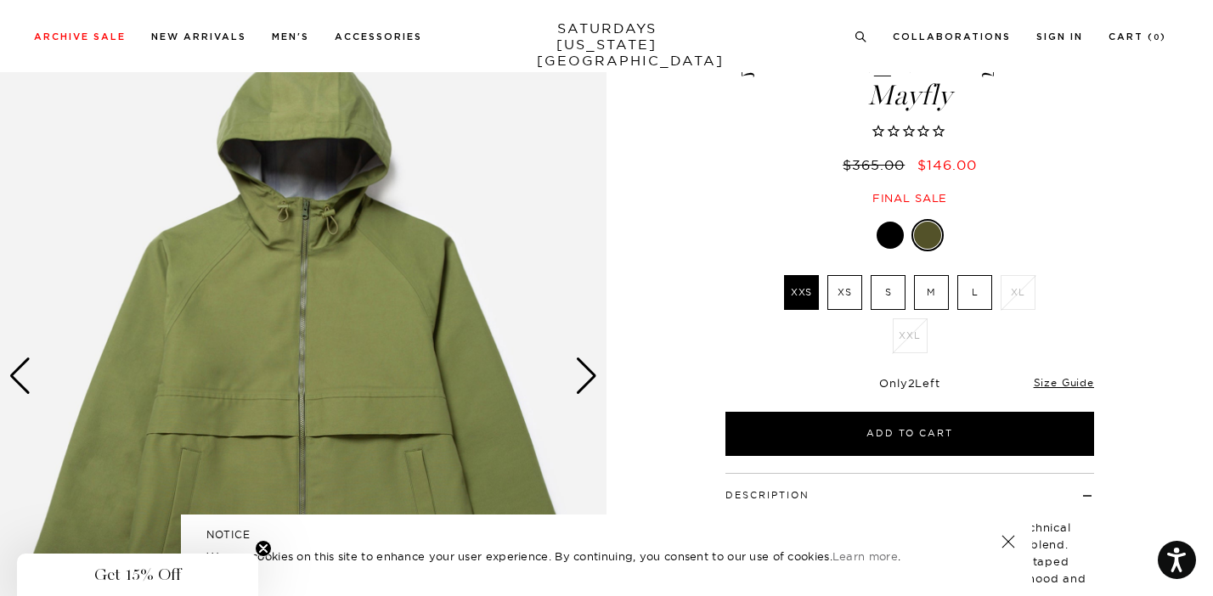
scroll to position [100, 0]
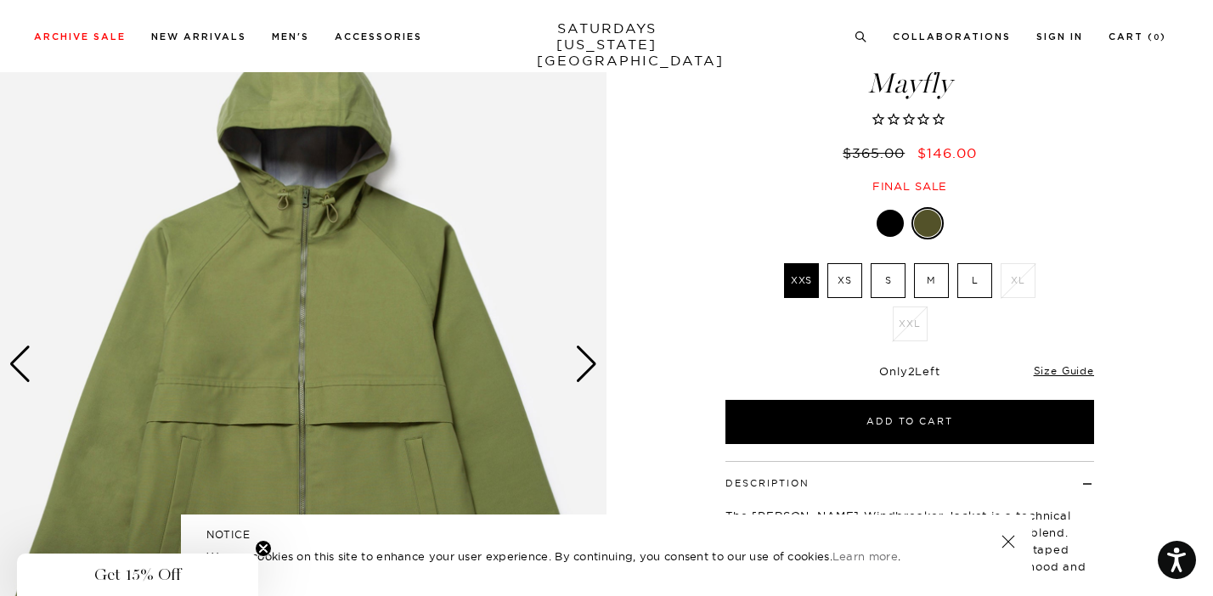
click at [950, 287] on li "M" at bounding box center [931, 280] width 43 height 35
click at [942, 287] on label "M" at bounding box center [931, 280] width 35 height 35
click at [0, 0] on input "M" at bounding box center [0, 0] width 0 height 0
click at [887, 223] on div at bounding box center [890, 223] width 27 height 27
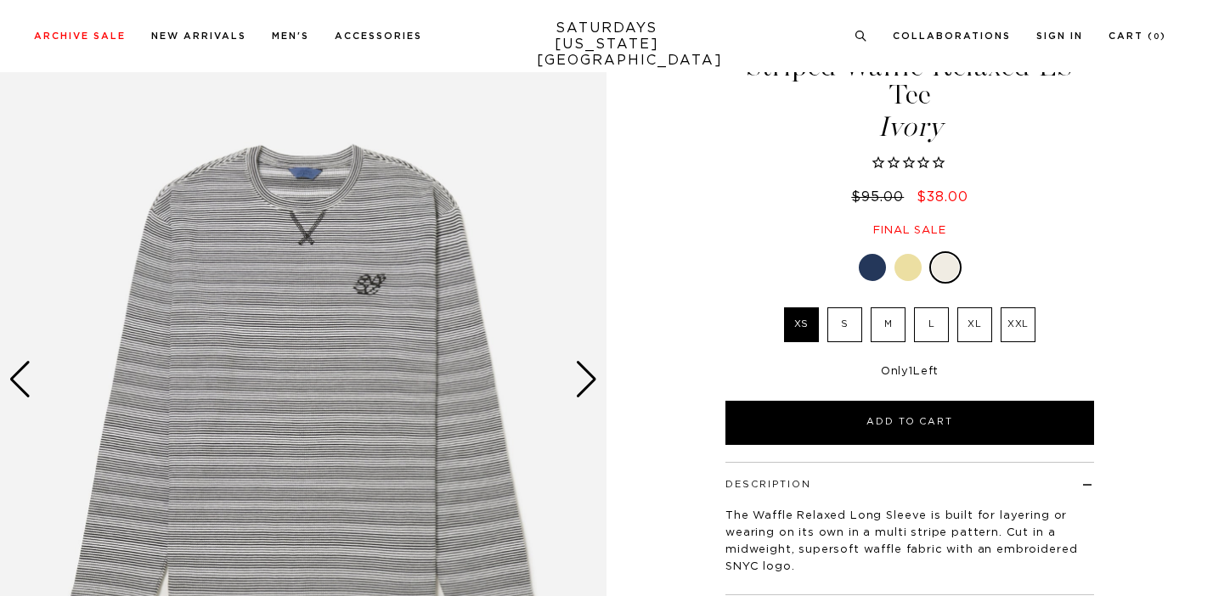
scroll to position [85, 0]
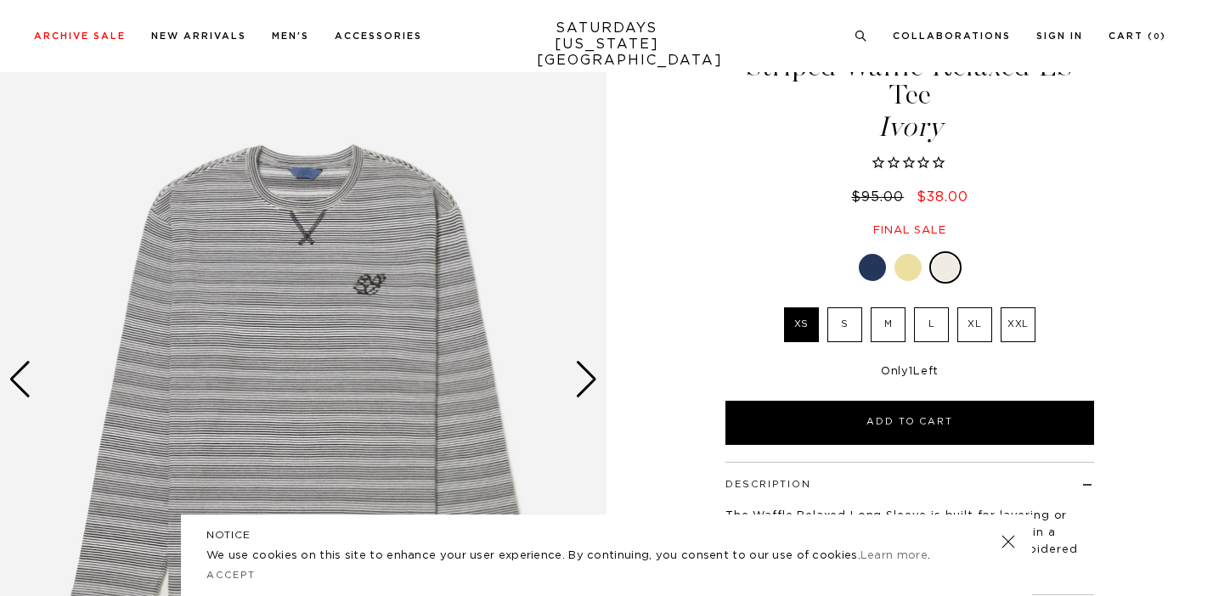
click at [909, 254] on div at bounding box center [907, 267] width 27 height 27
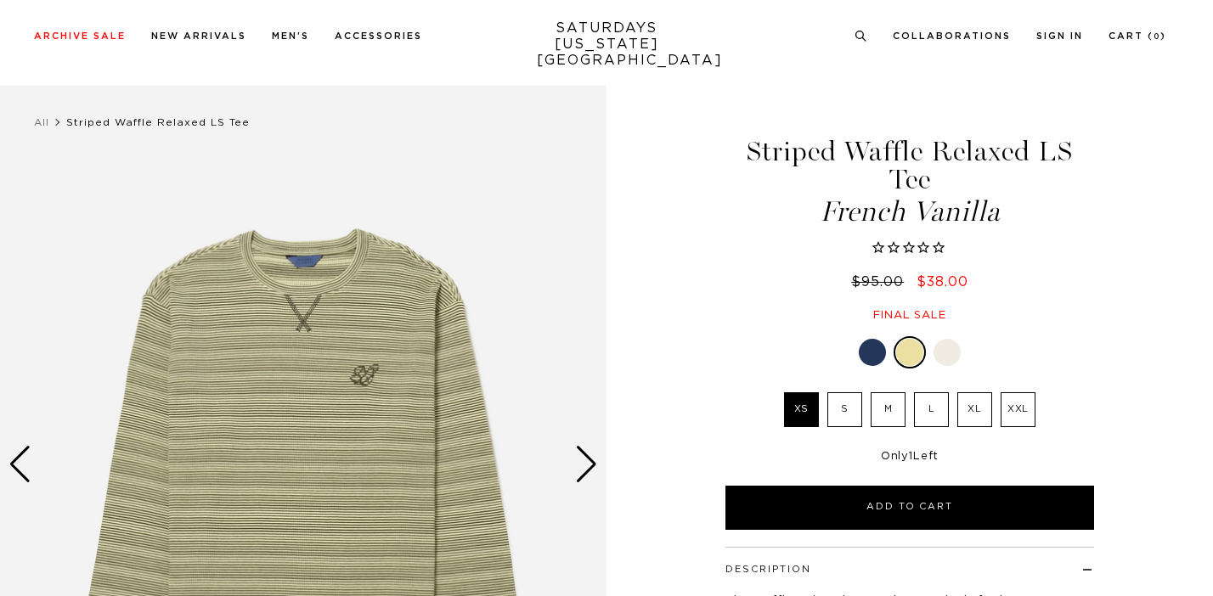
scroll to position [15, 0]
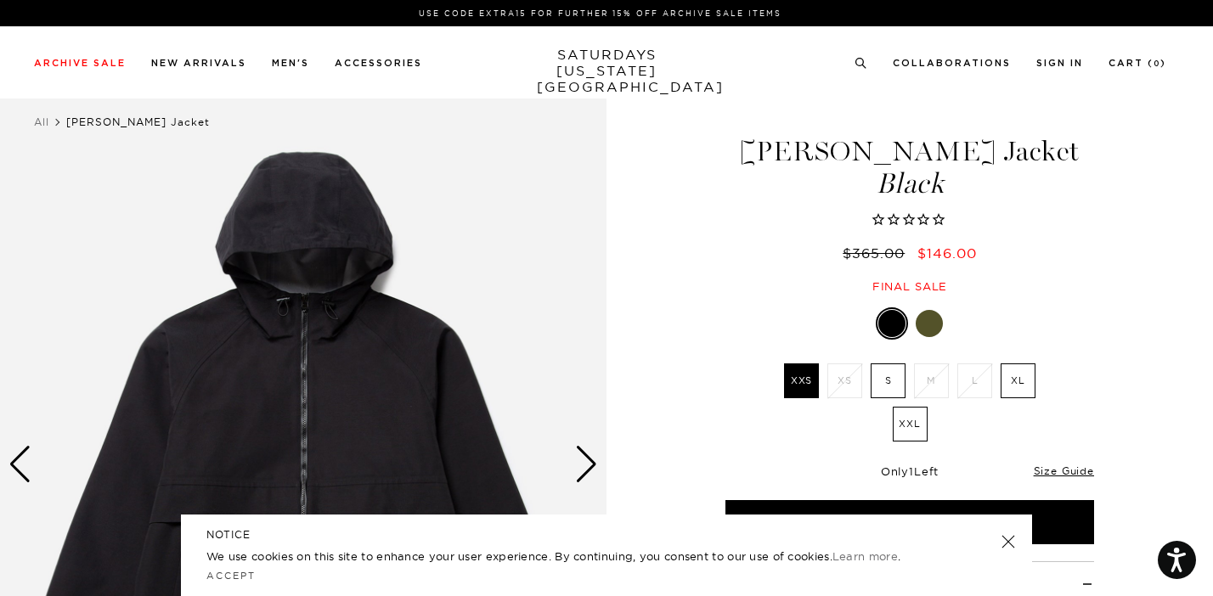
click at [1008, 374] on label "XL" at bounding box center [1018, 381] width 35 height 35
click at [0, 0] on input "XL" at bounding box center [0, 0] width 0 height 0
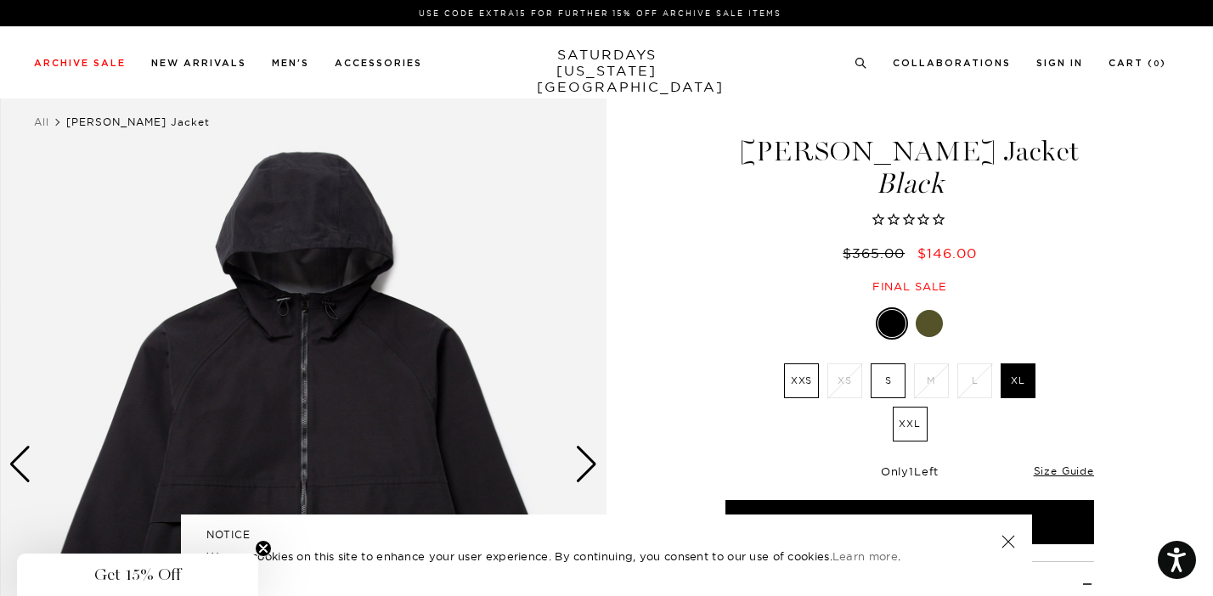
click at [602, 471] on img at bounding box center [303, 465] width 606 height 758
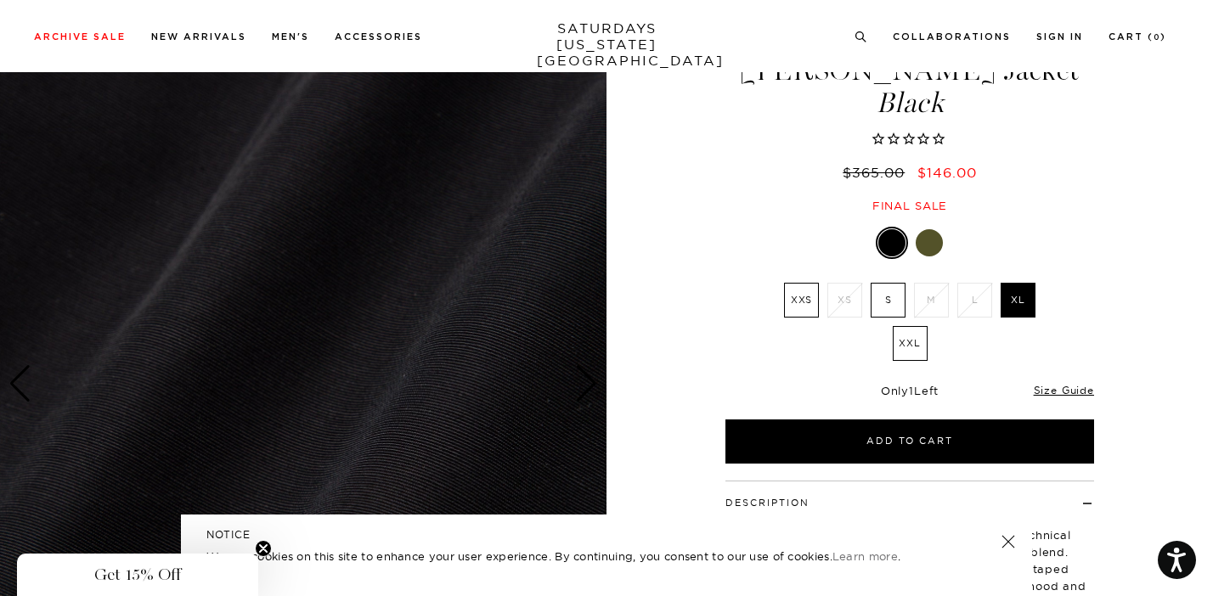
scroll to position [110, 0]
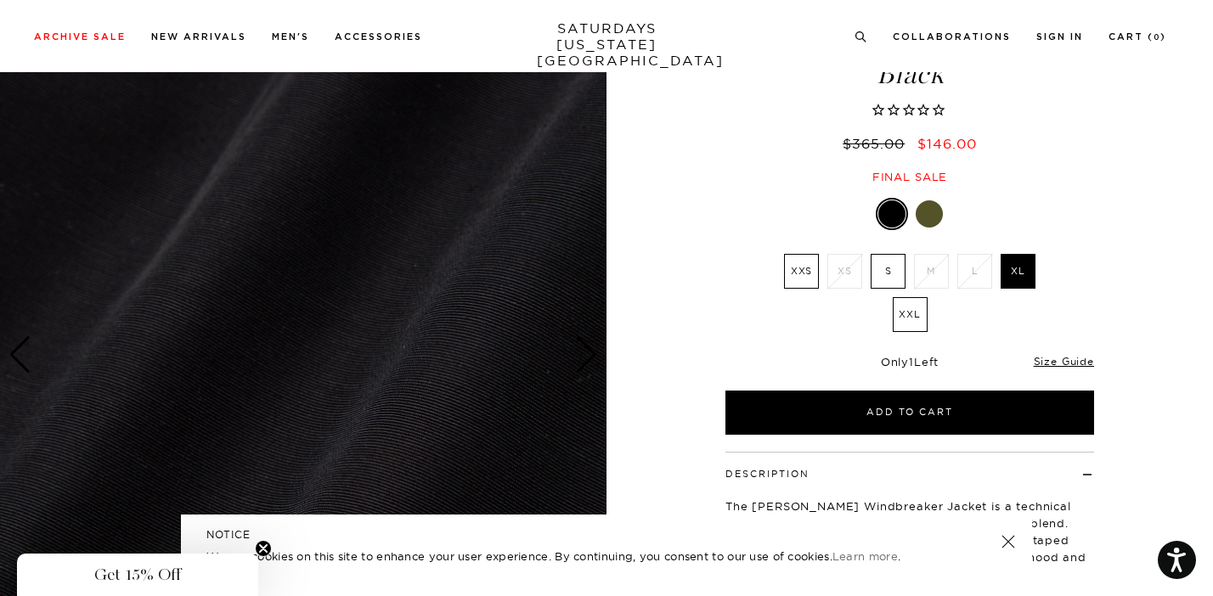
click at [939, 210] on div at bounding box center [929, 213] width 27 height 27
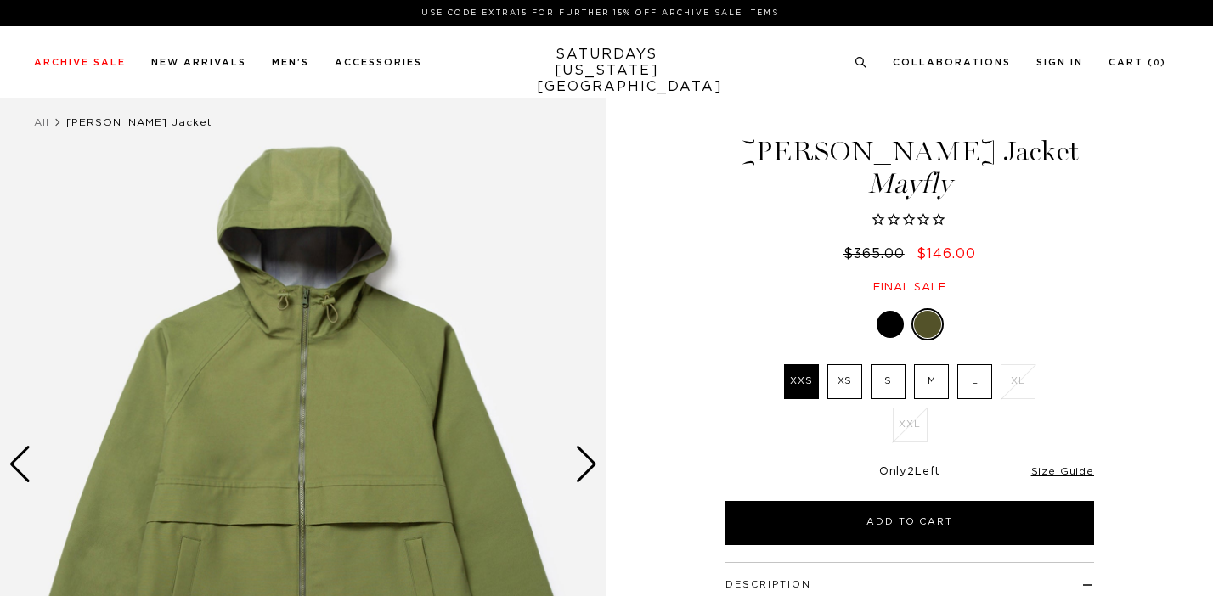
click at [899, 325] on div at bounding box center [890, 324] width 27 height 27
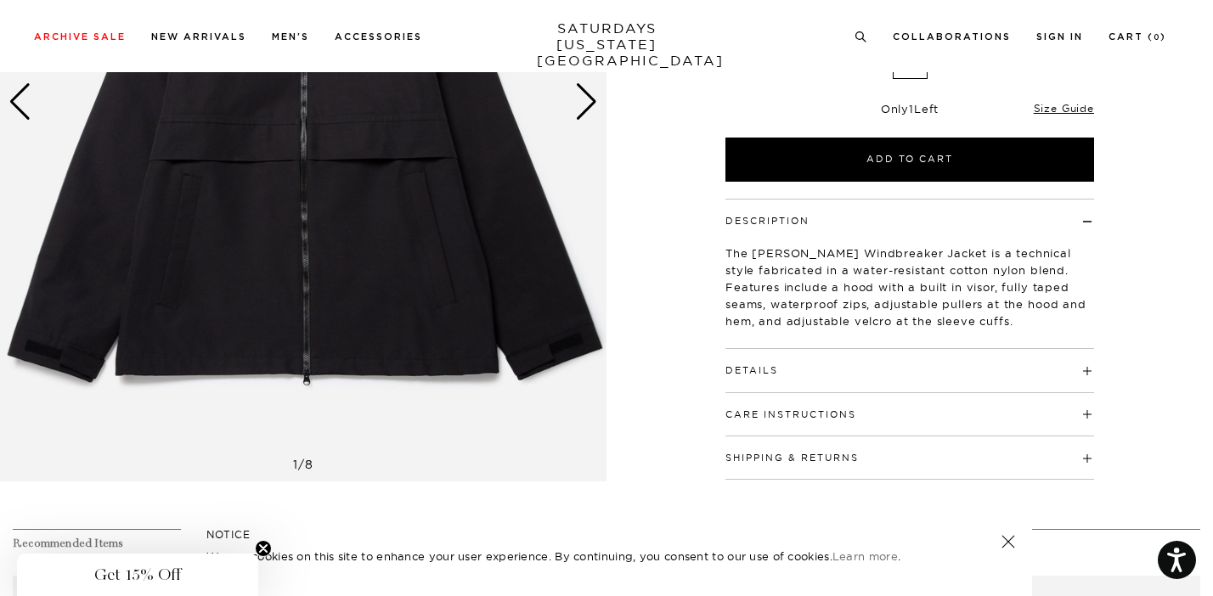
scroll to position [373, 0]
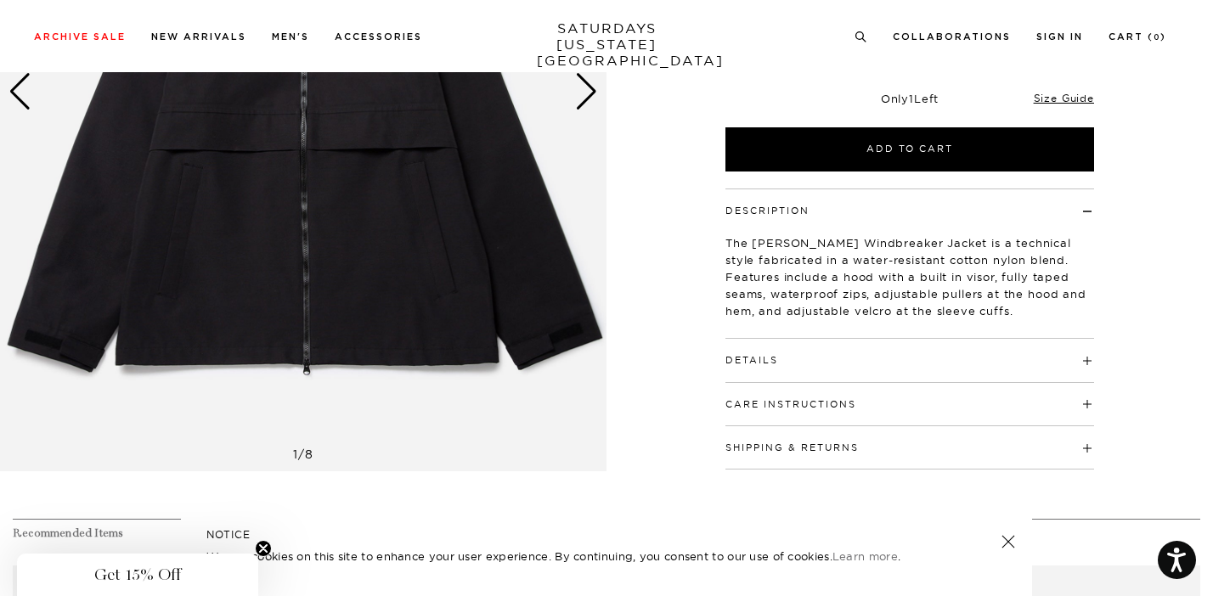
click at [1006, 542] on link at bounding box center [1008, 542] width 24 height 24
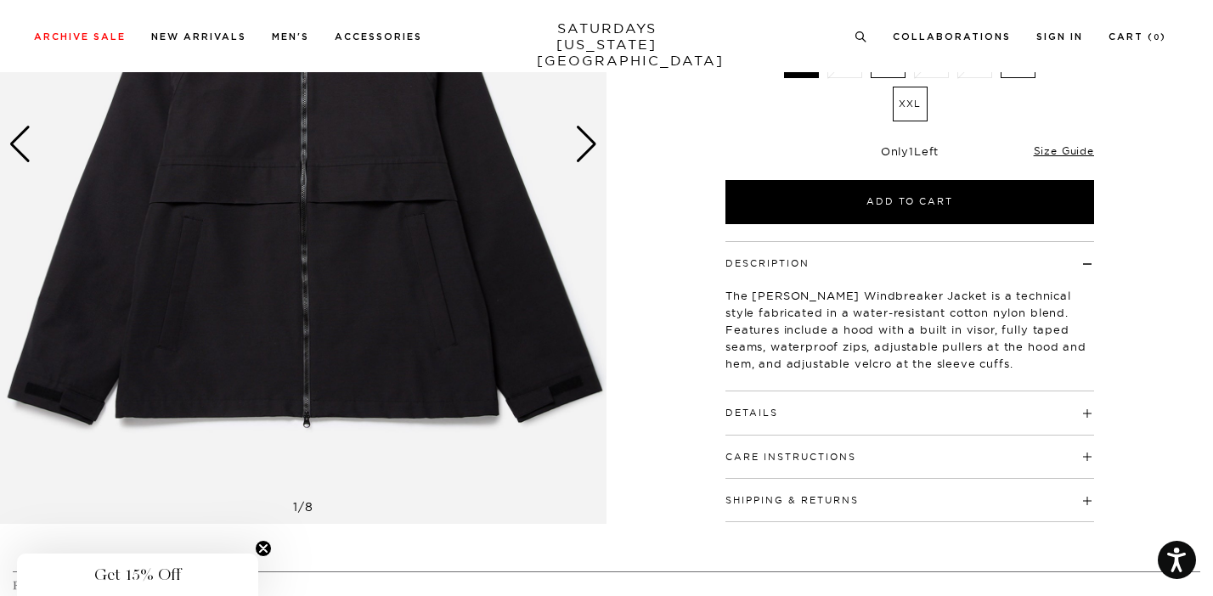
scroll to position [0, 0]
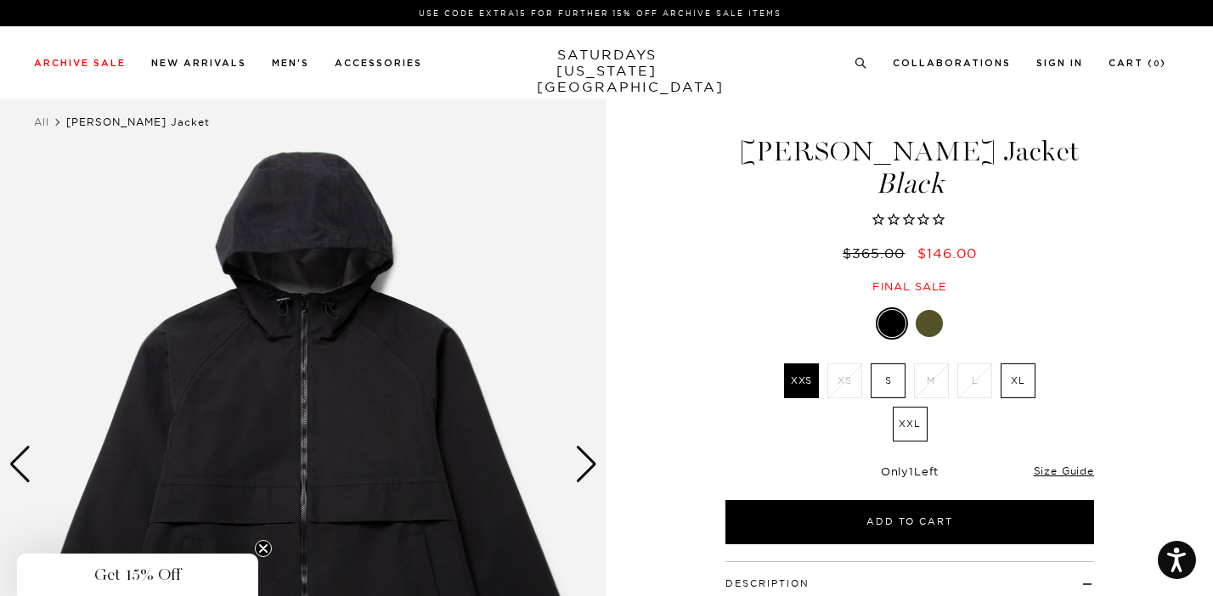
click at [1021, 366] on label "XL" at bounding box center [1018, 381] width 35 height 35
click at [0, 0] on input "XL" at bounding box center [0, 0] width 0 height 0
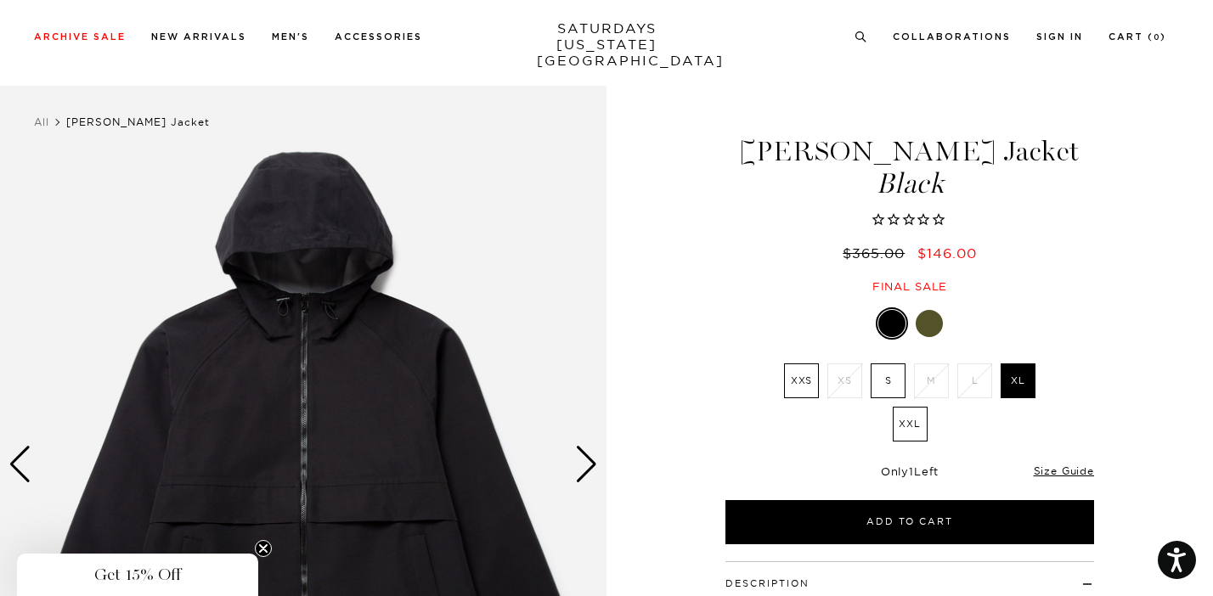
scroll to position [132, 0]
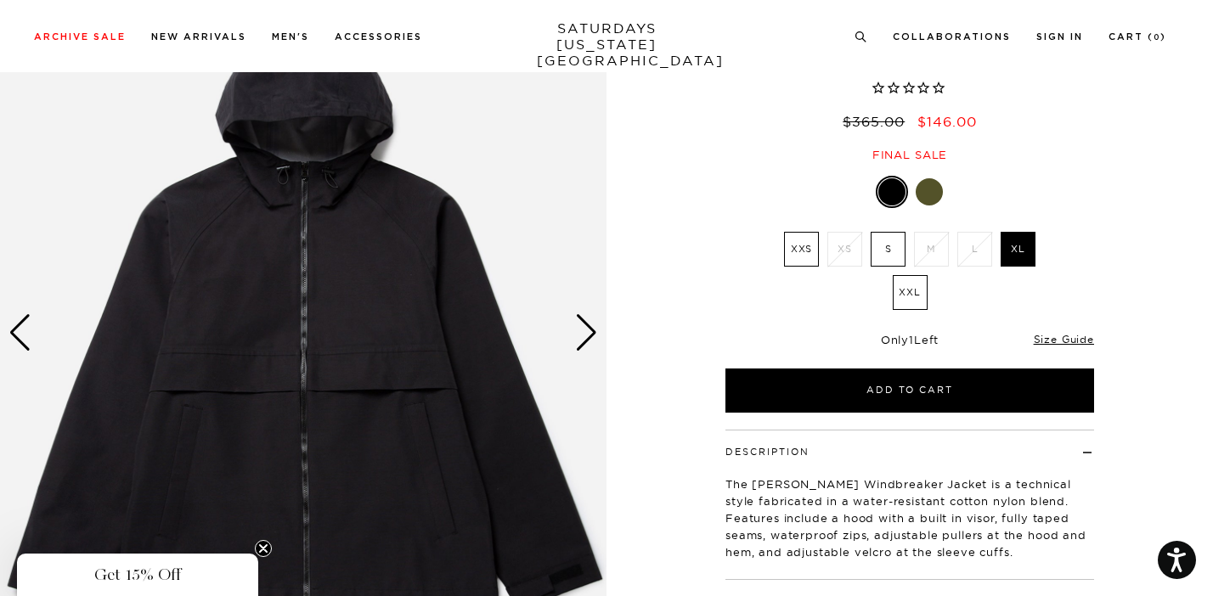
click at [593, 324] on div "Next slide" at bounding box center [586, 332] width 23 height 37
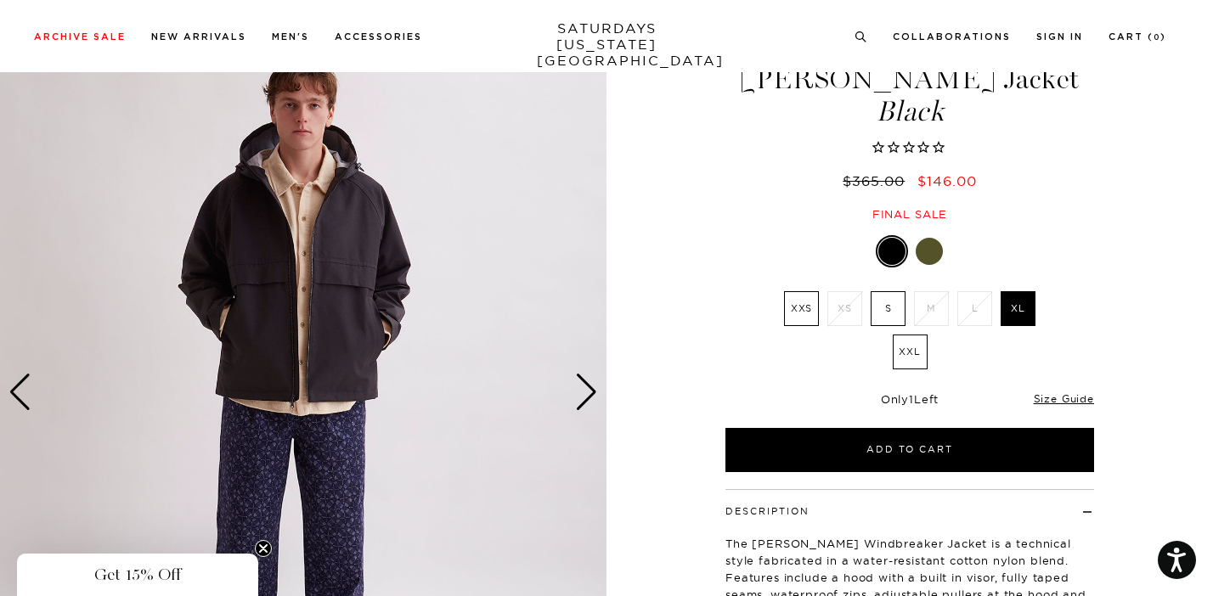
scroll to position [47, 0]
